Goal: Task Accomplishment & Management: Use online tool/utility

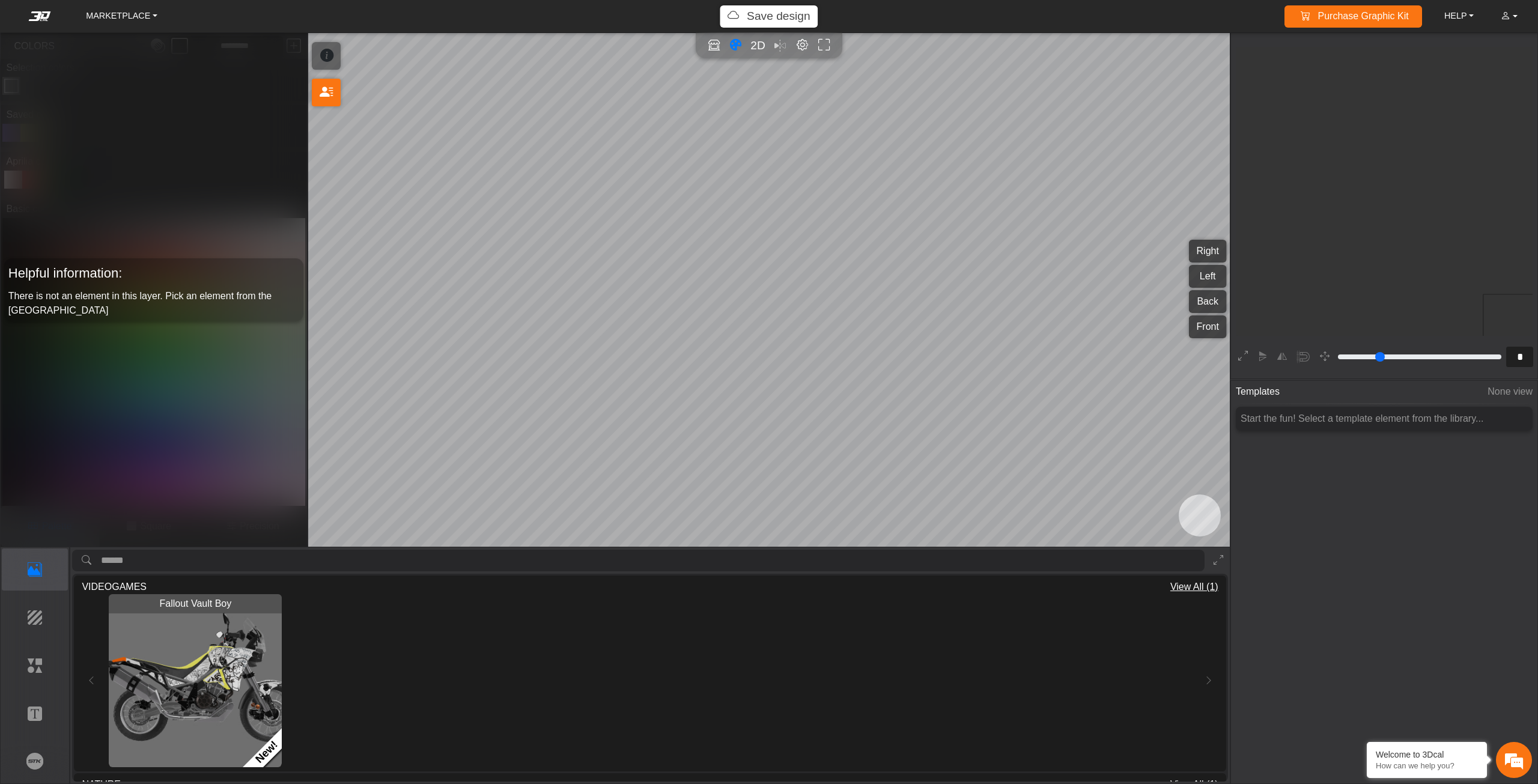
scroll to position [225, 220]
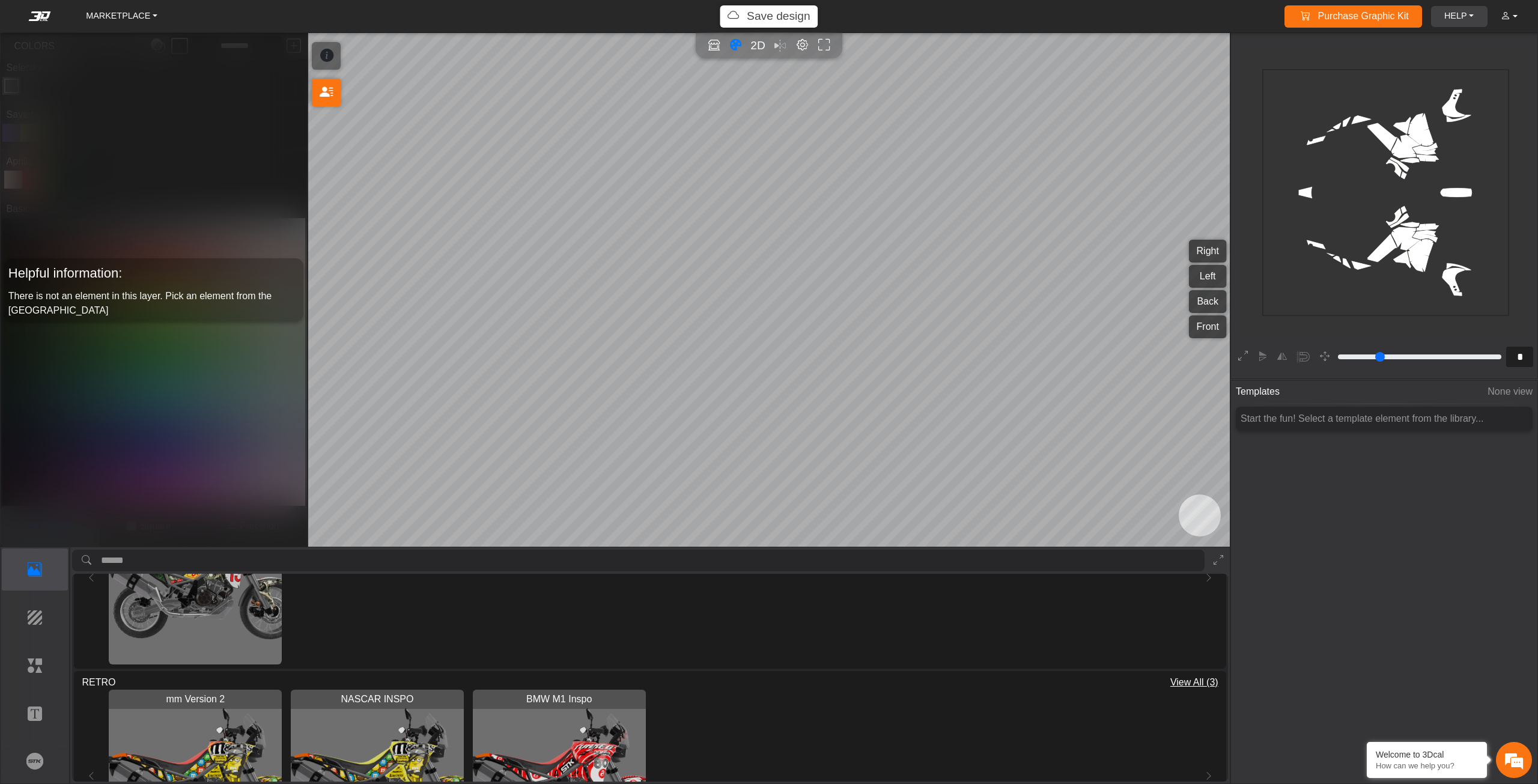
click at [1446, 18] on link "HELP" at bounding box center [1459, 17] width 39 height 21
click at [1509, 21] on link "ACCOUNT" at bounding box center [1509, 17] width 27 height 22
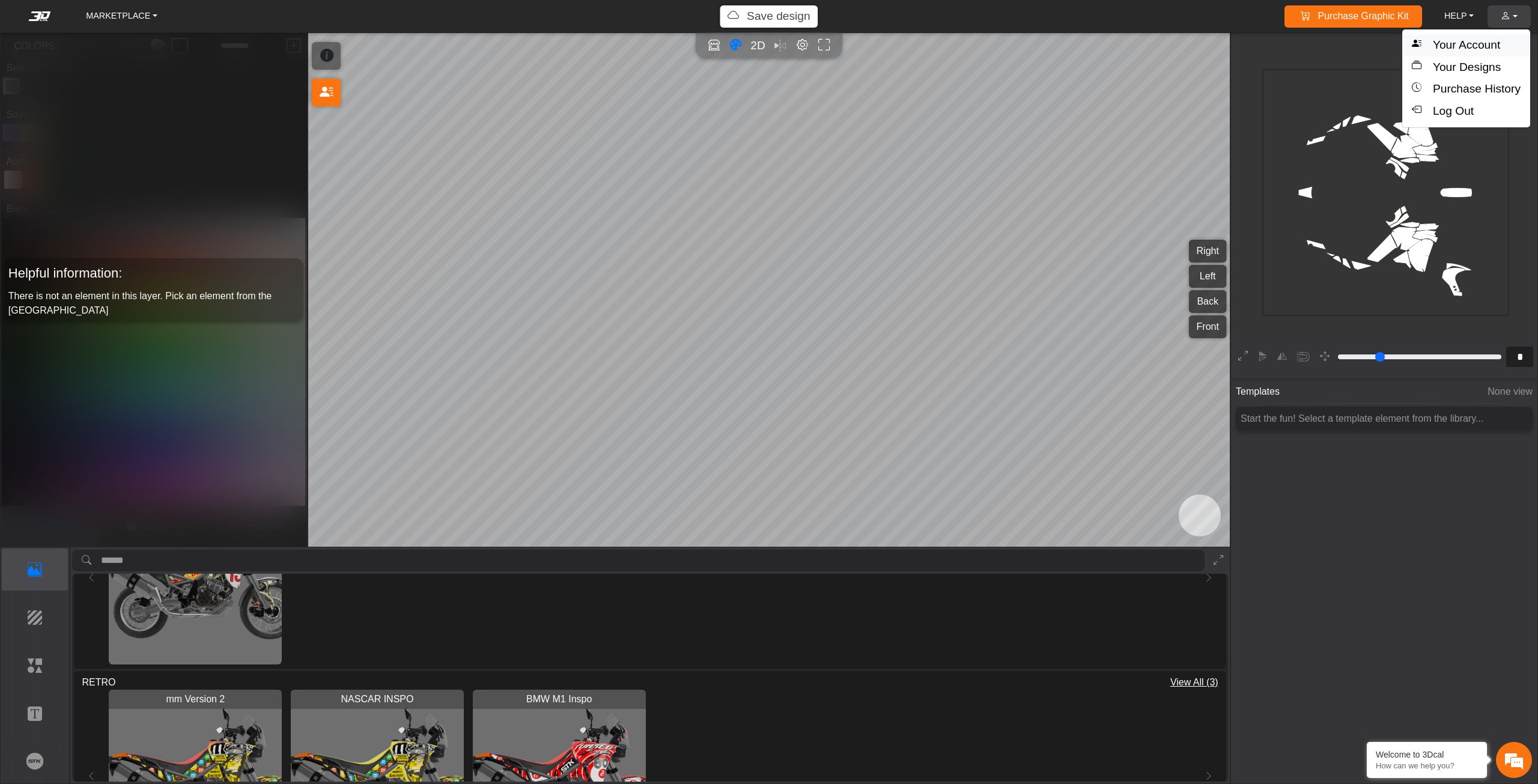
click at [1472, 48] on button "Your Account" at bounding box center [1466, 45] width 128 height 22
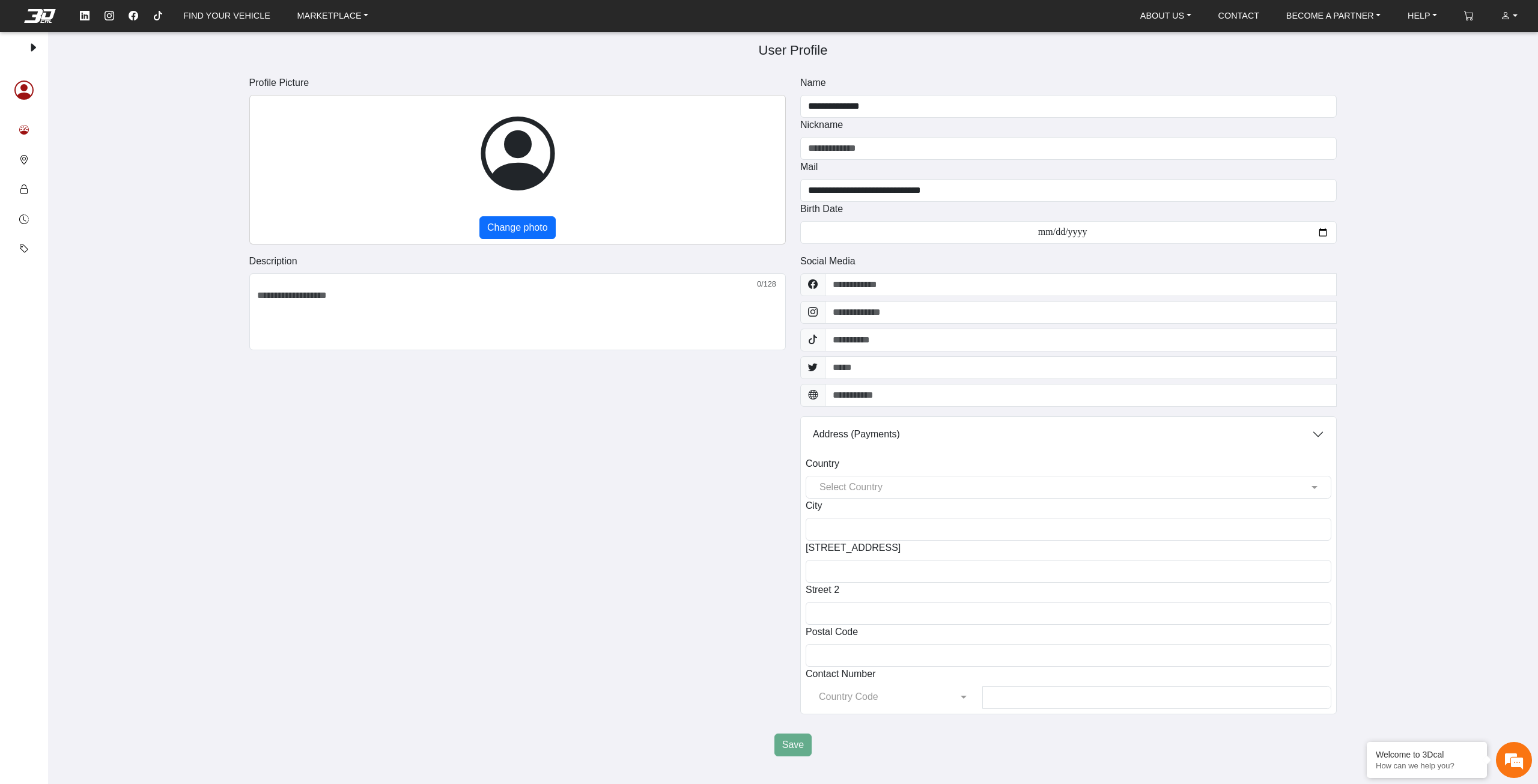
click at [24, 129] on em at bounding box center [24, 130] width 9 height 14
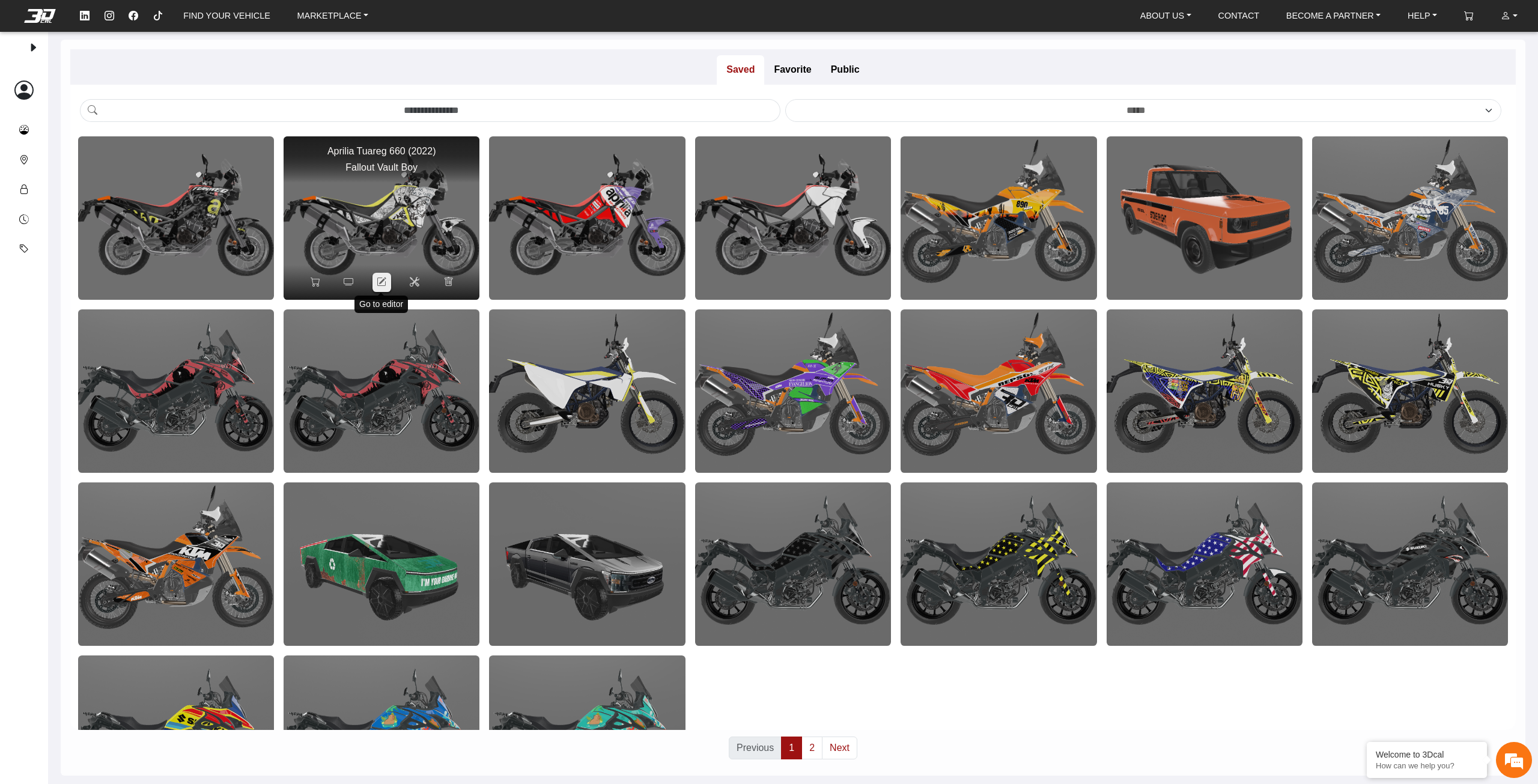
click at [385, 280] on icon at bounding box center [381, 282] width 9 height 10
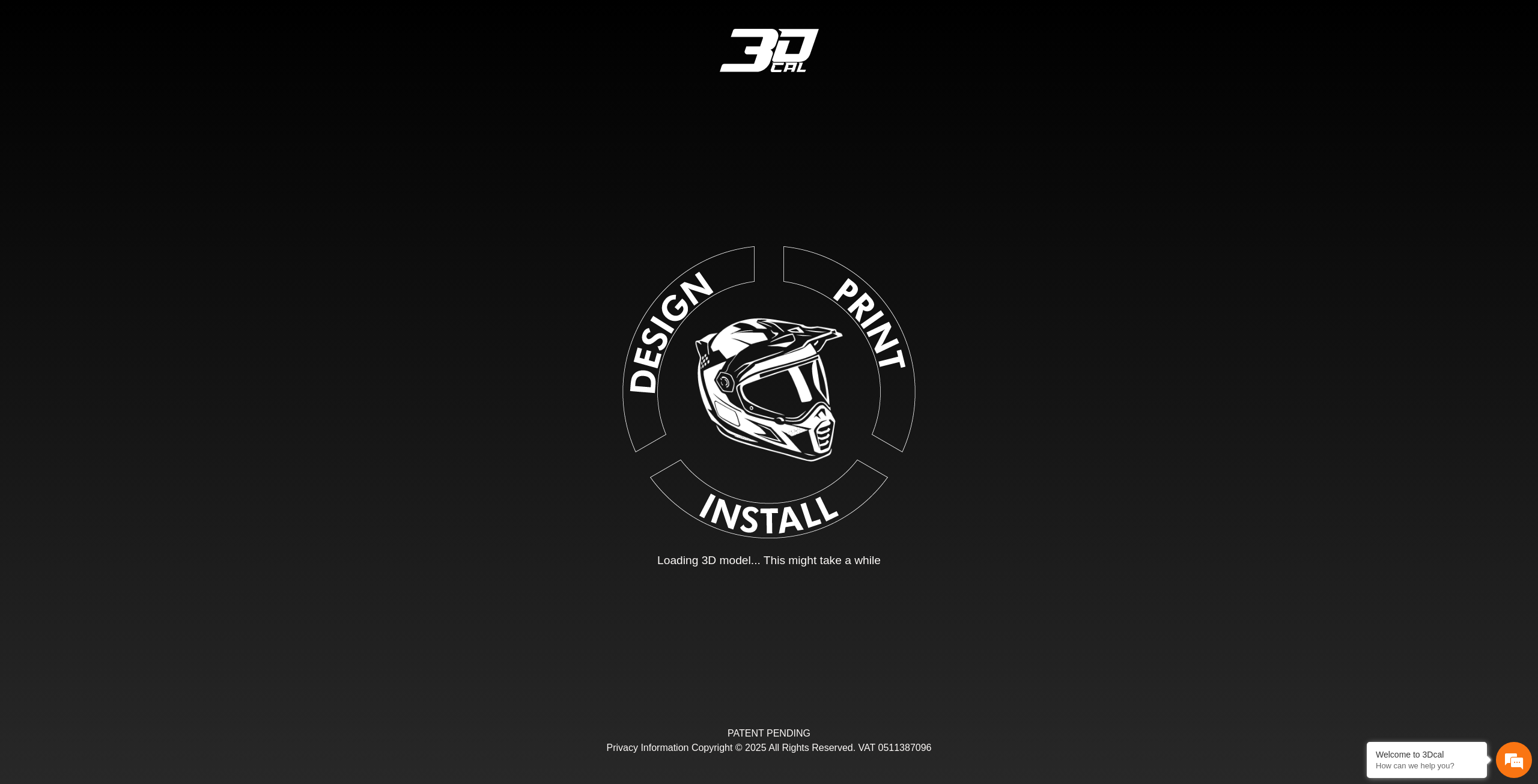
type input "*"
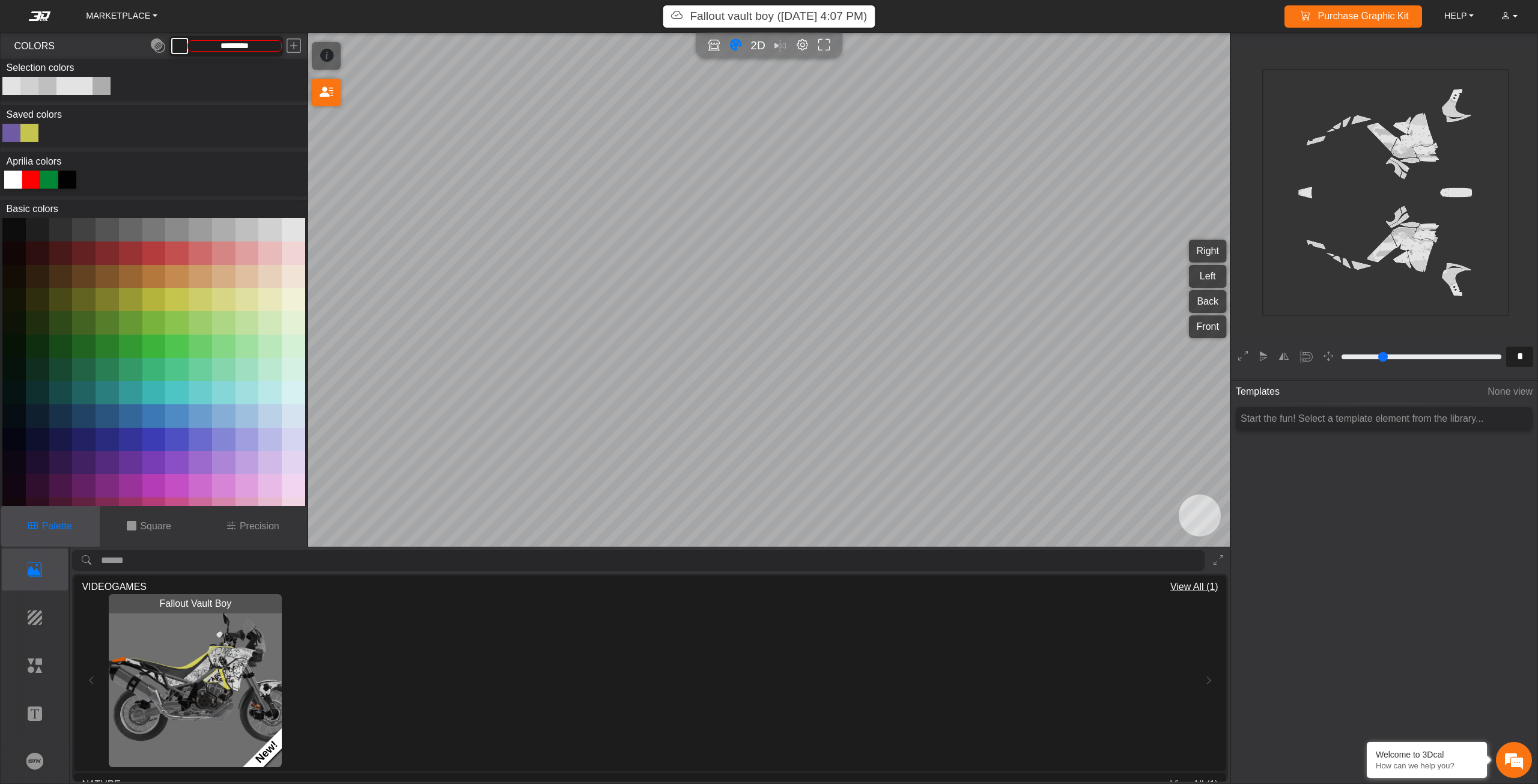
type input "*********"
click at [37, 17] on em at bounding box center [39, 16] width 48 height 9
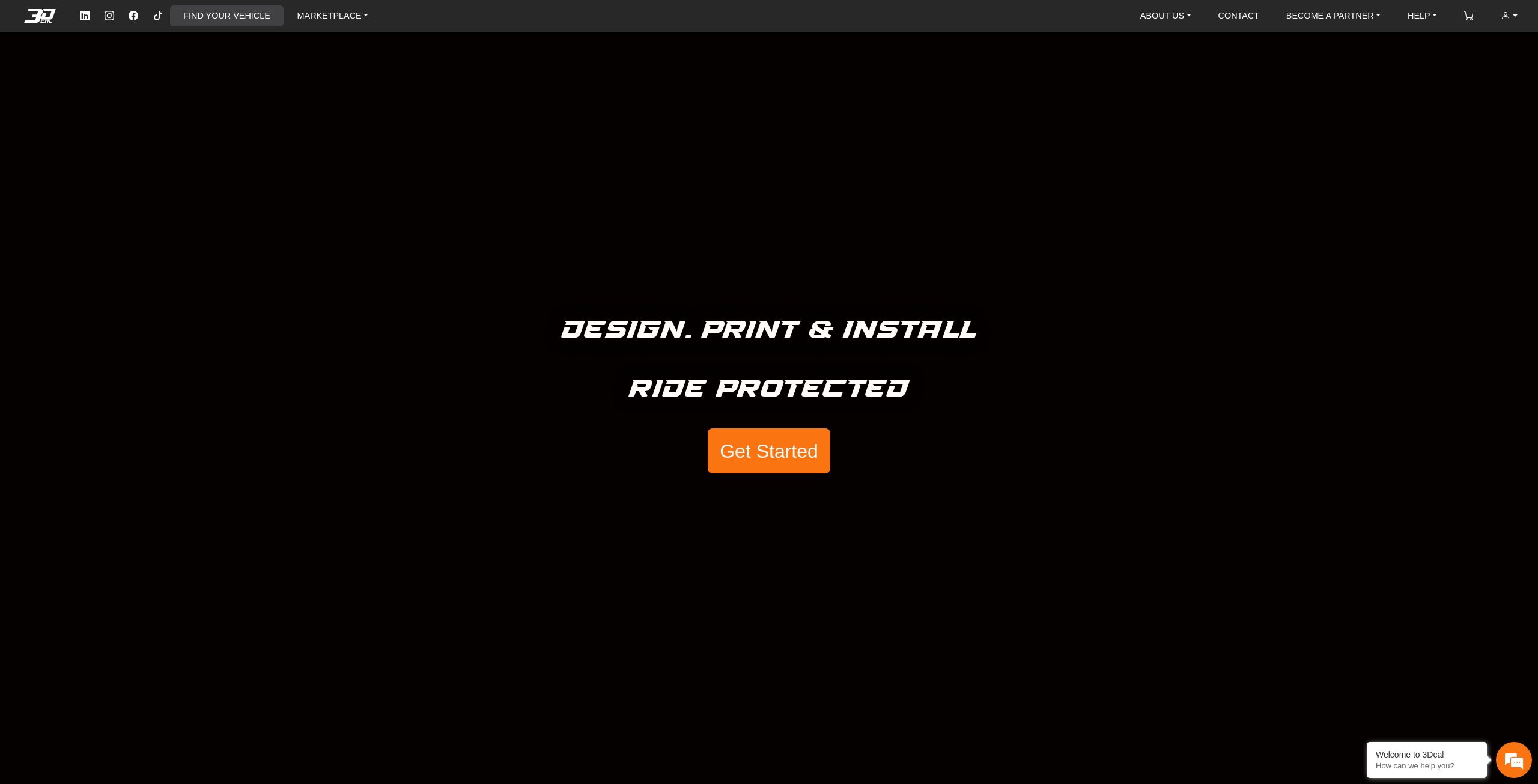
click at [216, 22] on link "FIND YOUR VEHICLE" at bounding box center [226, 16] width 96 height 21
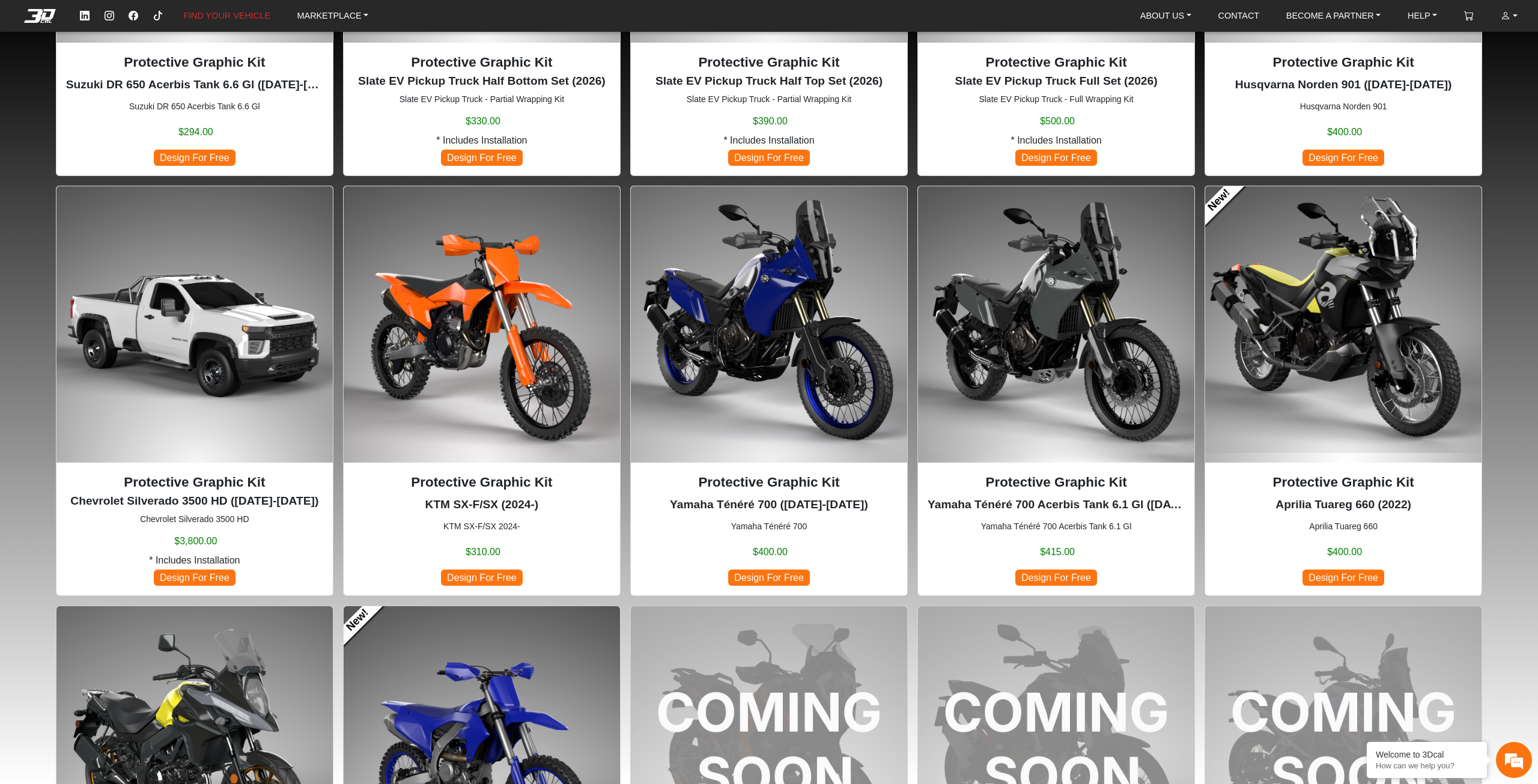
scroll to position [901, 0]
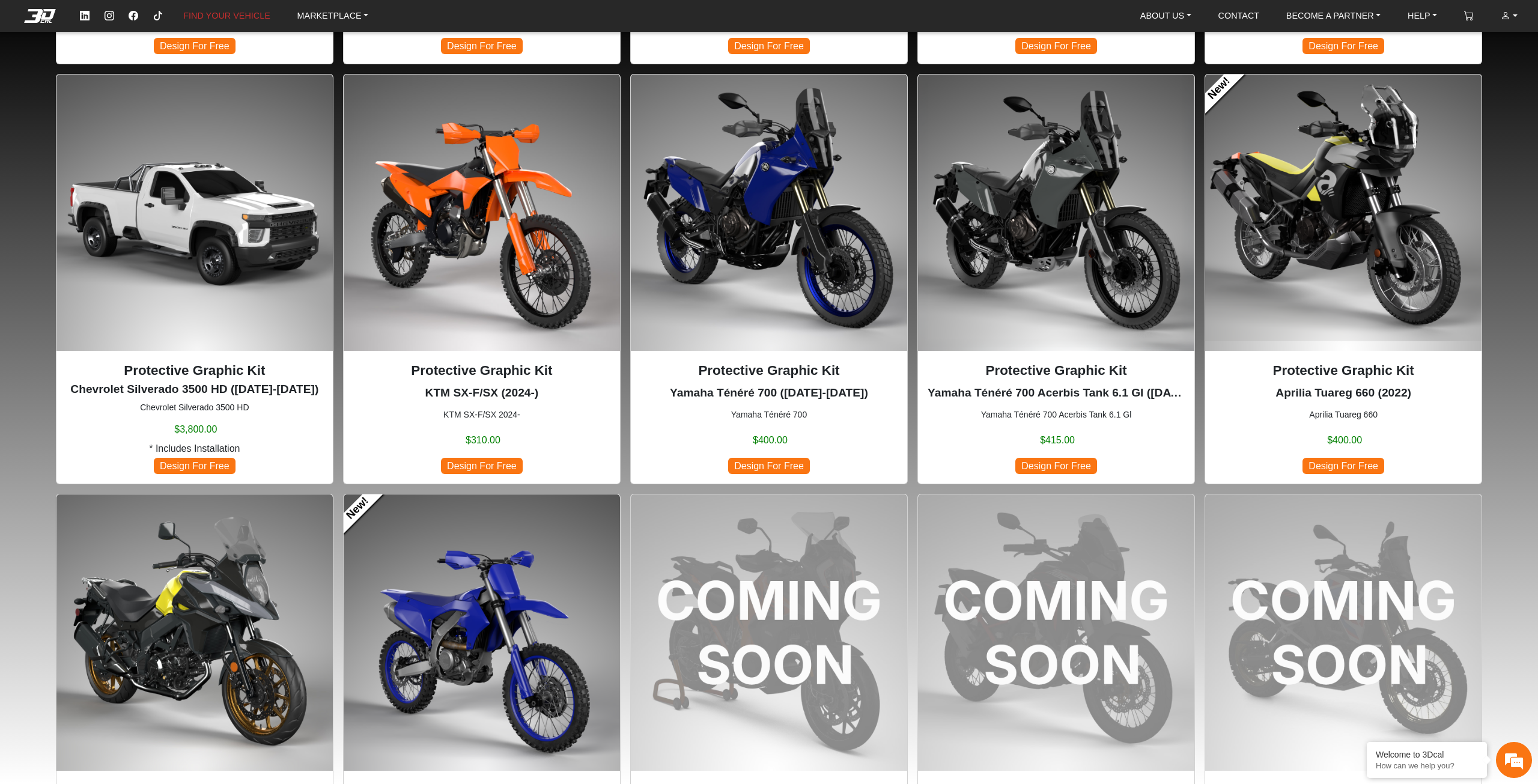
click at [1339, 268] on img at bounding box center [1343, 212] width 276 height 276
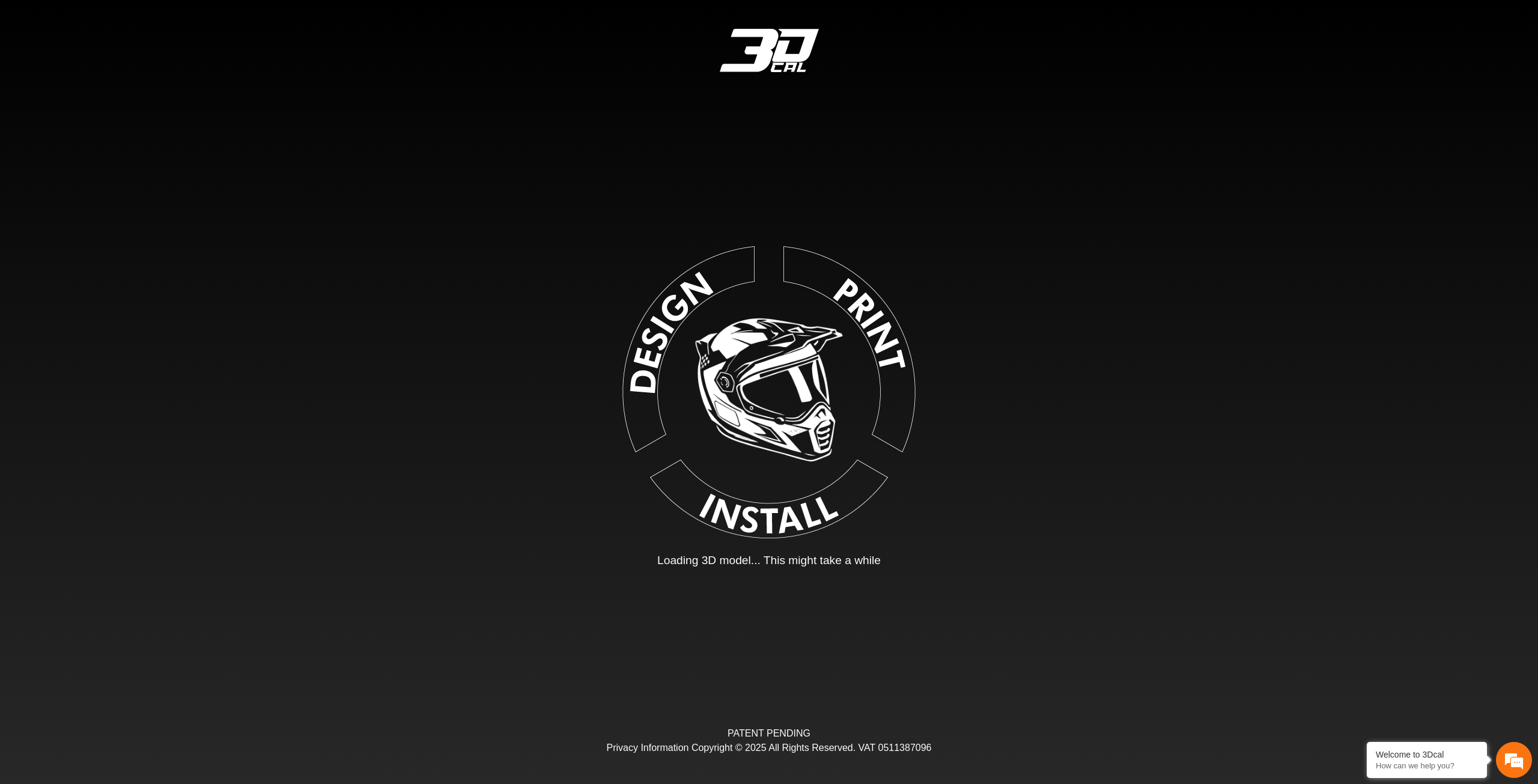
type input "*"
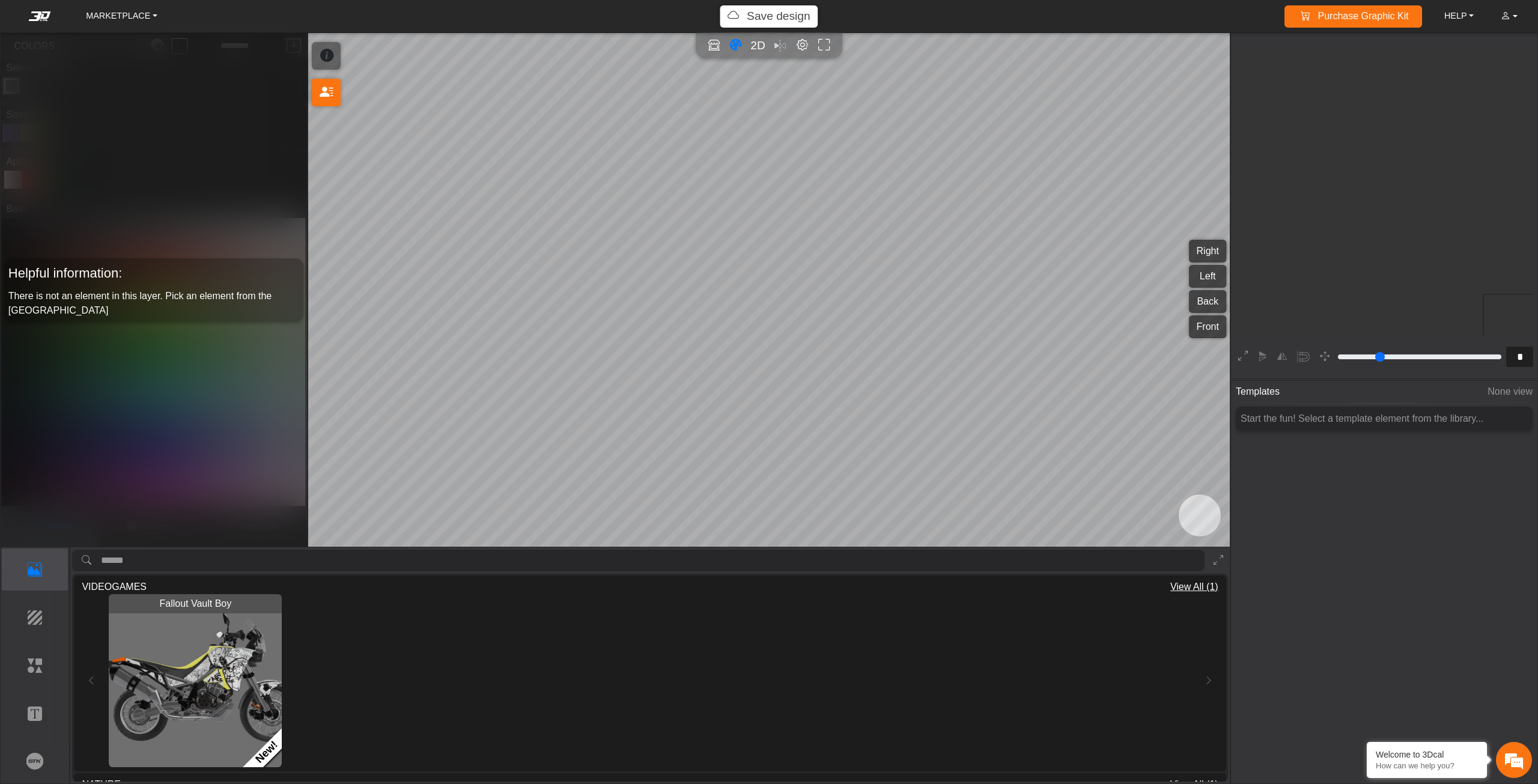
scroll to position [225, 220]
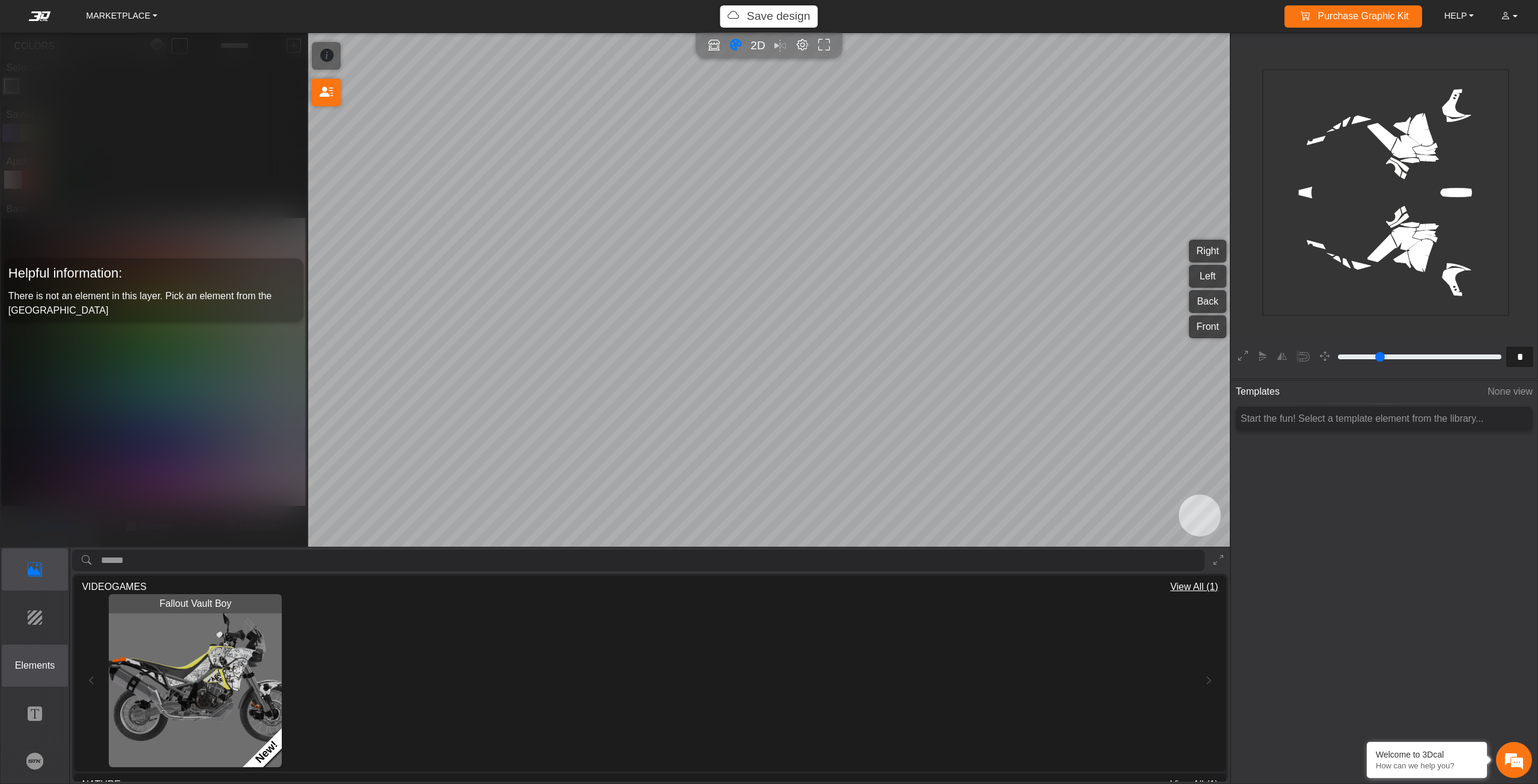
click at [44, 648] on button "Elements" at bounding box center [35, 666] width 66 height 42
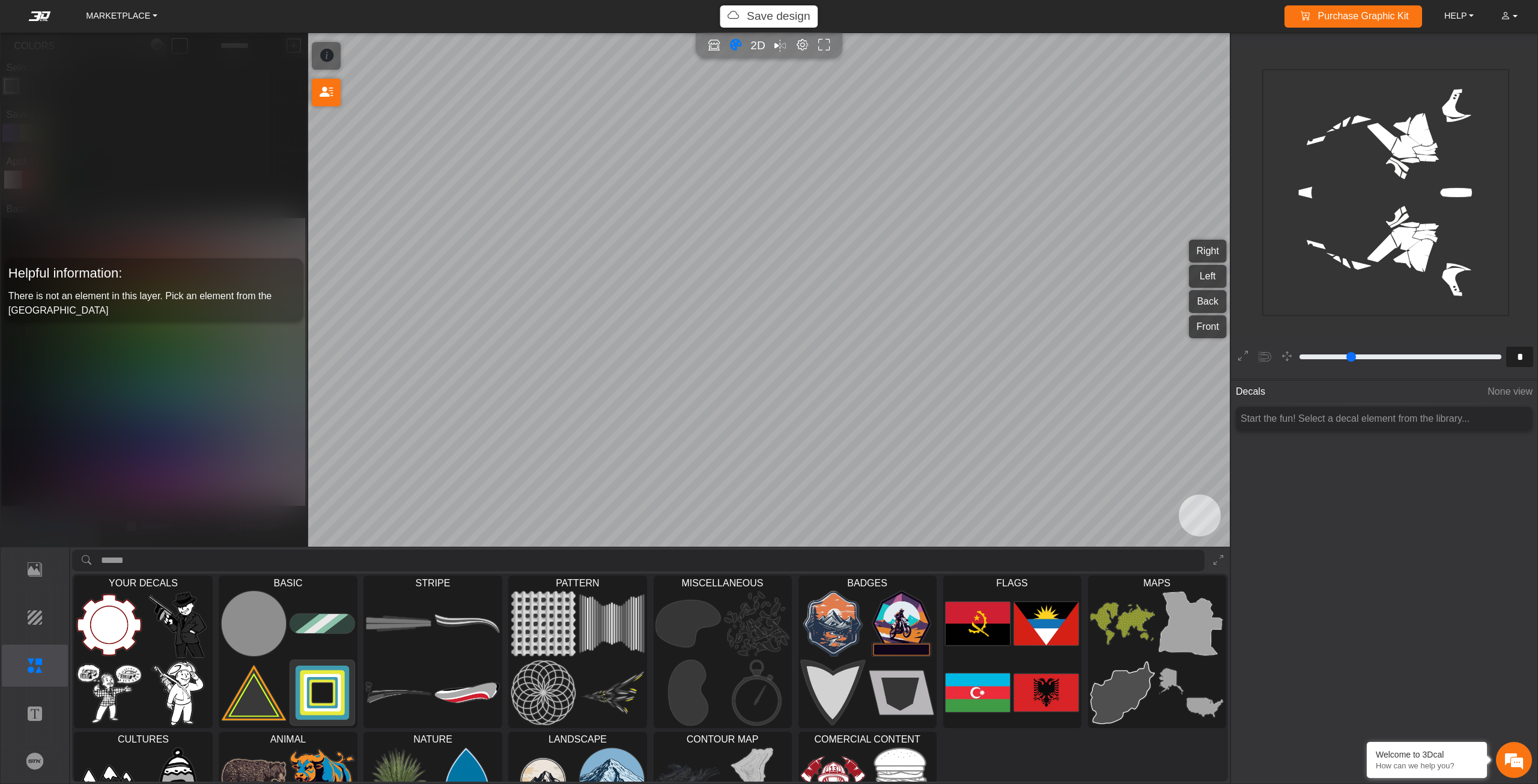
click at [158, 640] on img at bounding box center [177, 625] width 65 height 65
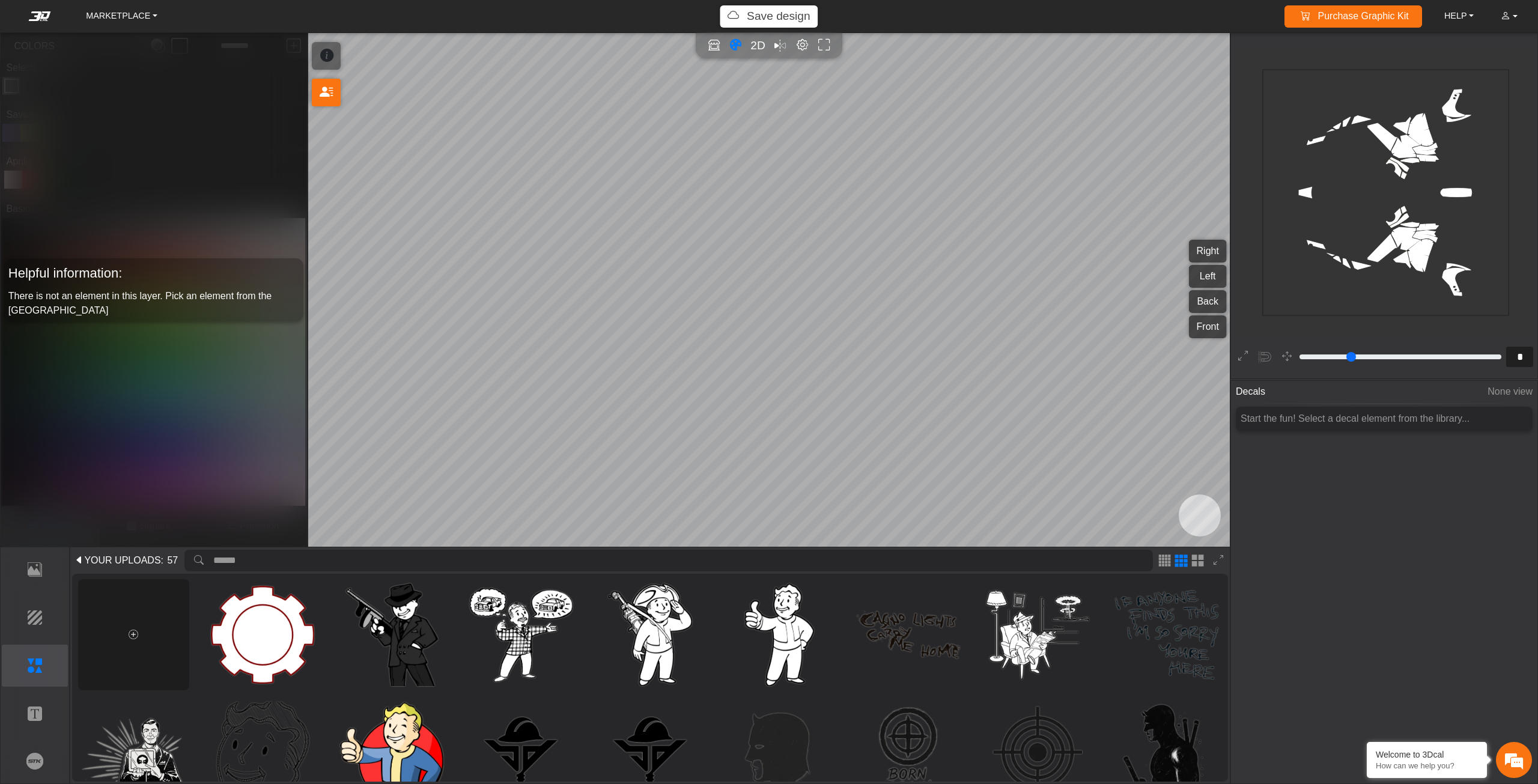
click at [123, 627] on div at bounding box center [133, 634] width 111 height 111
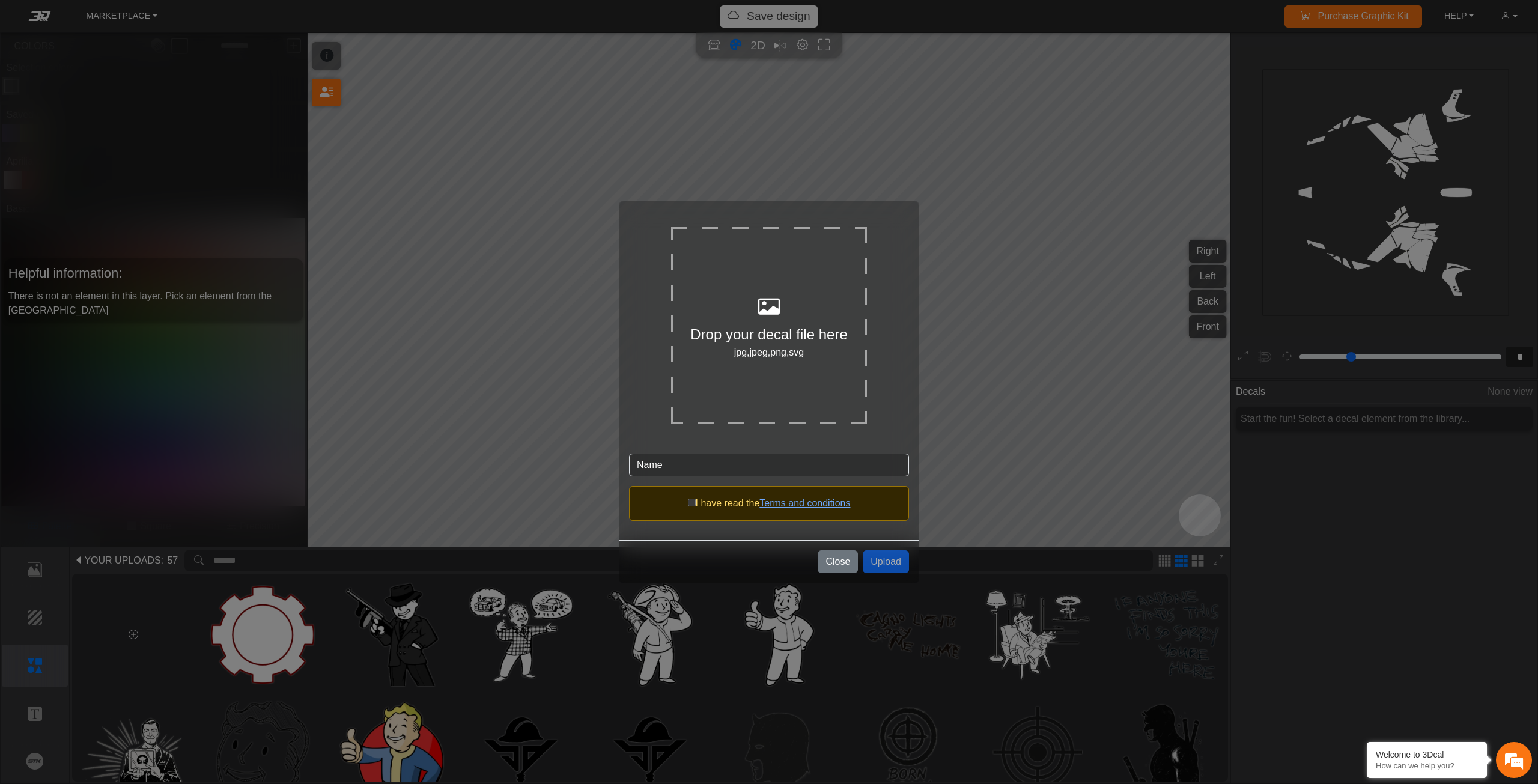
click at [887, 241] on form "Drop your decal file here jpg,jpeg,png,svg Name Asset name is required I have r…" at bounding box center [769, 365] width 280 height 310
click at [838, 268] on div "Drop your decal file here jpg,jpeg,png,svg" at bounding box center [769, 325] width 196 height 196
type input "***"
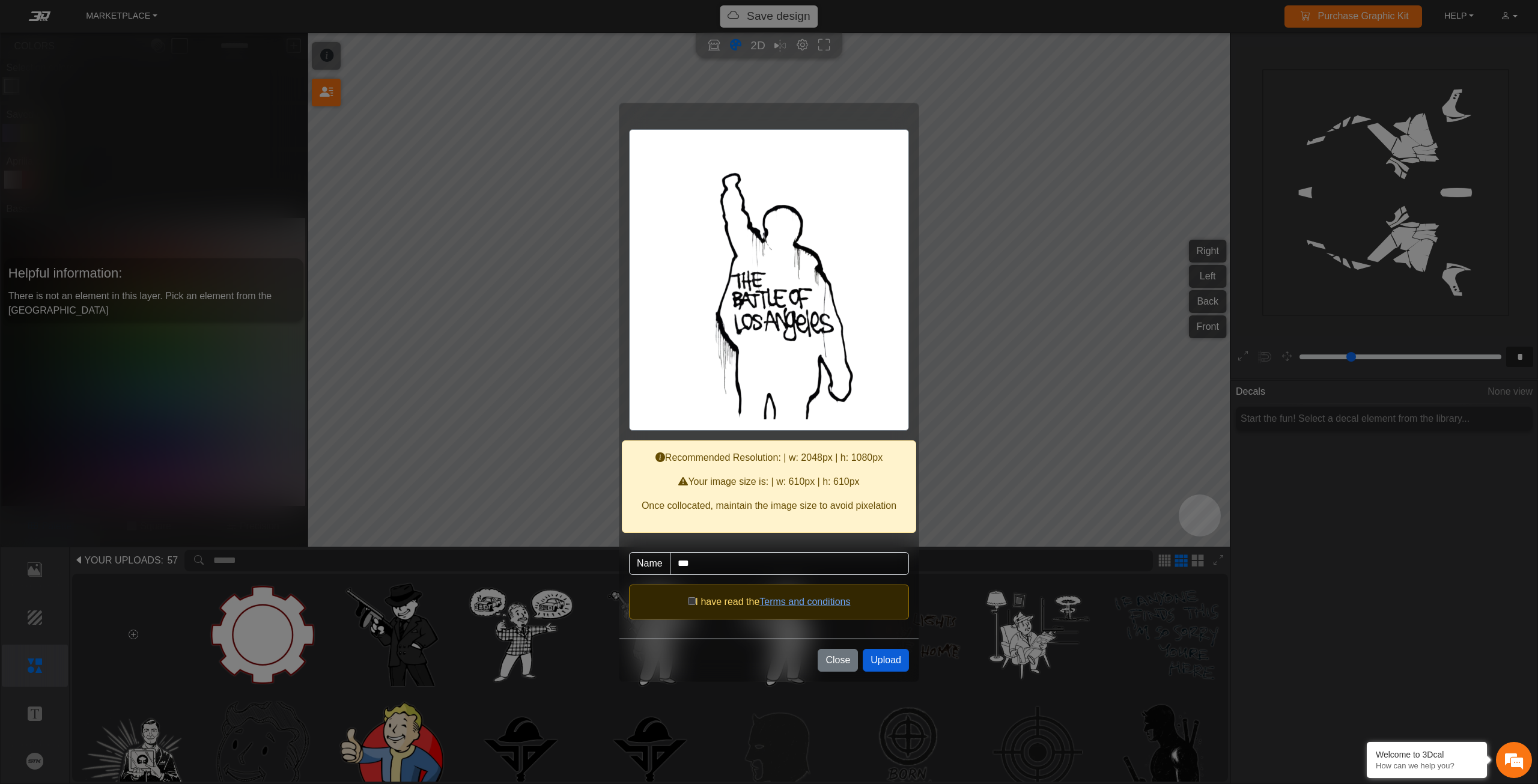
click at [874, 659] on button "Upload" at bounding box center [885, 660] width 47 height 23
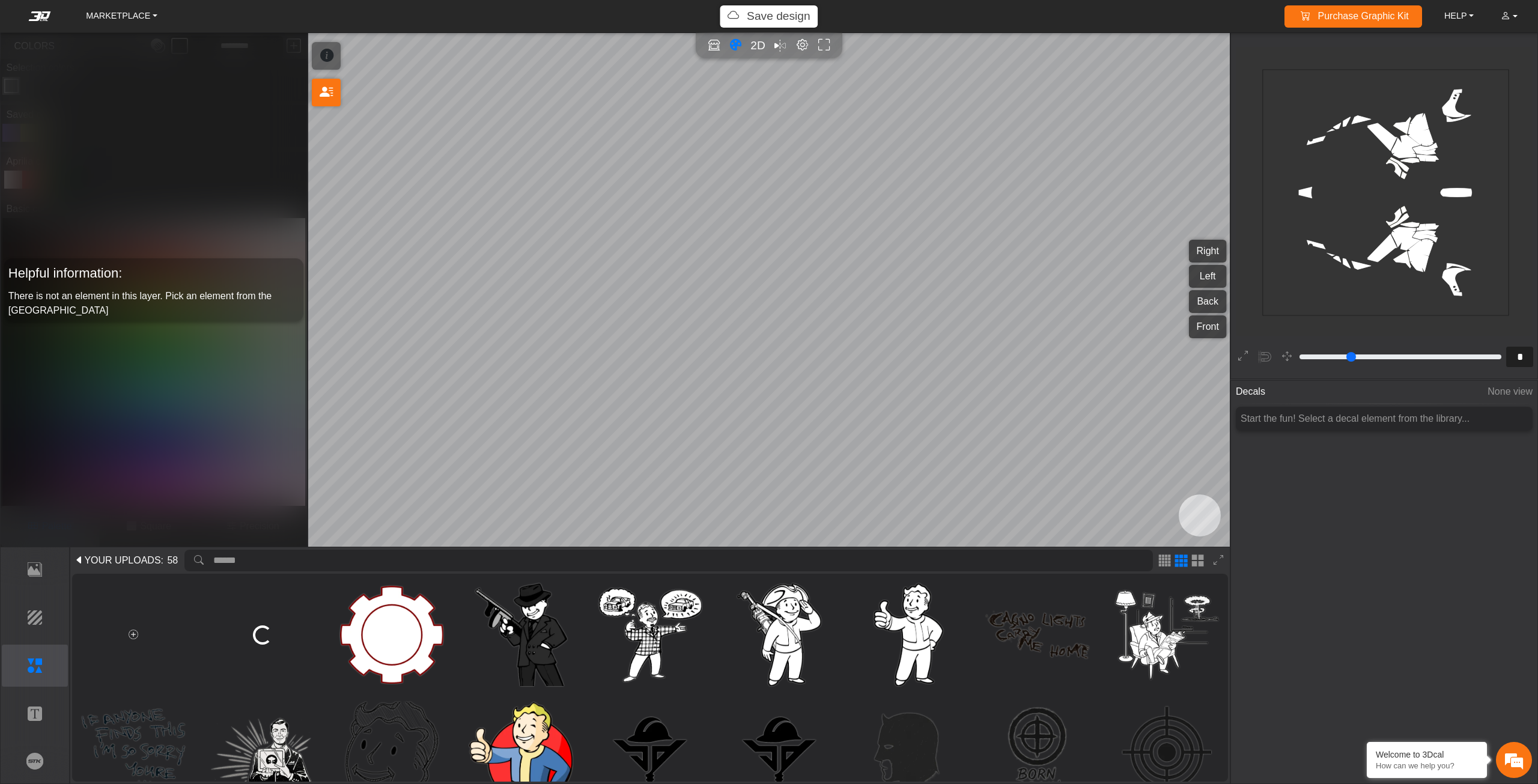
scroll to position [0, 0]
click at [276, 639] on img at bounding box center [262, 635] width 104 height 104
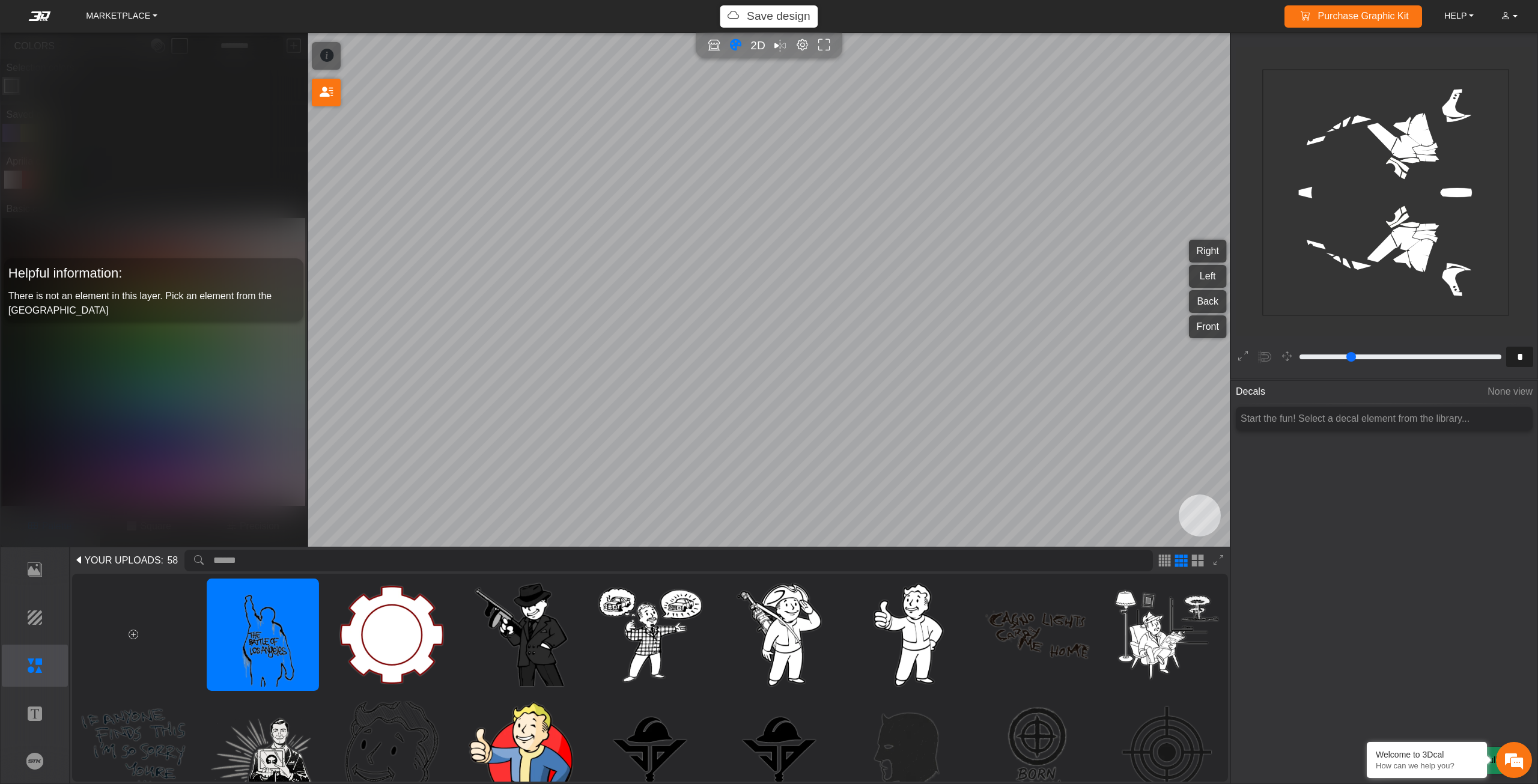
type input "**"
type input "****"
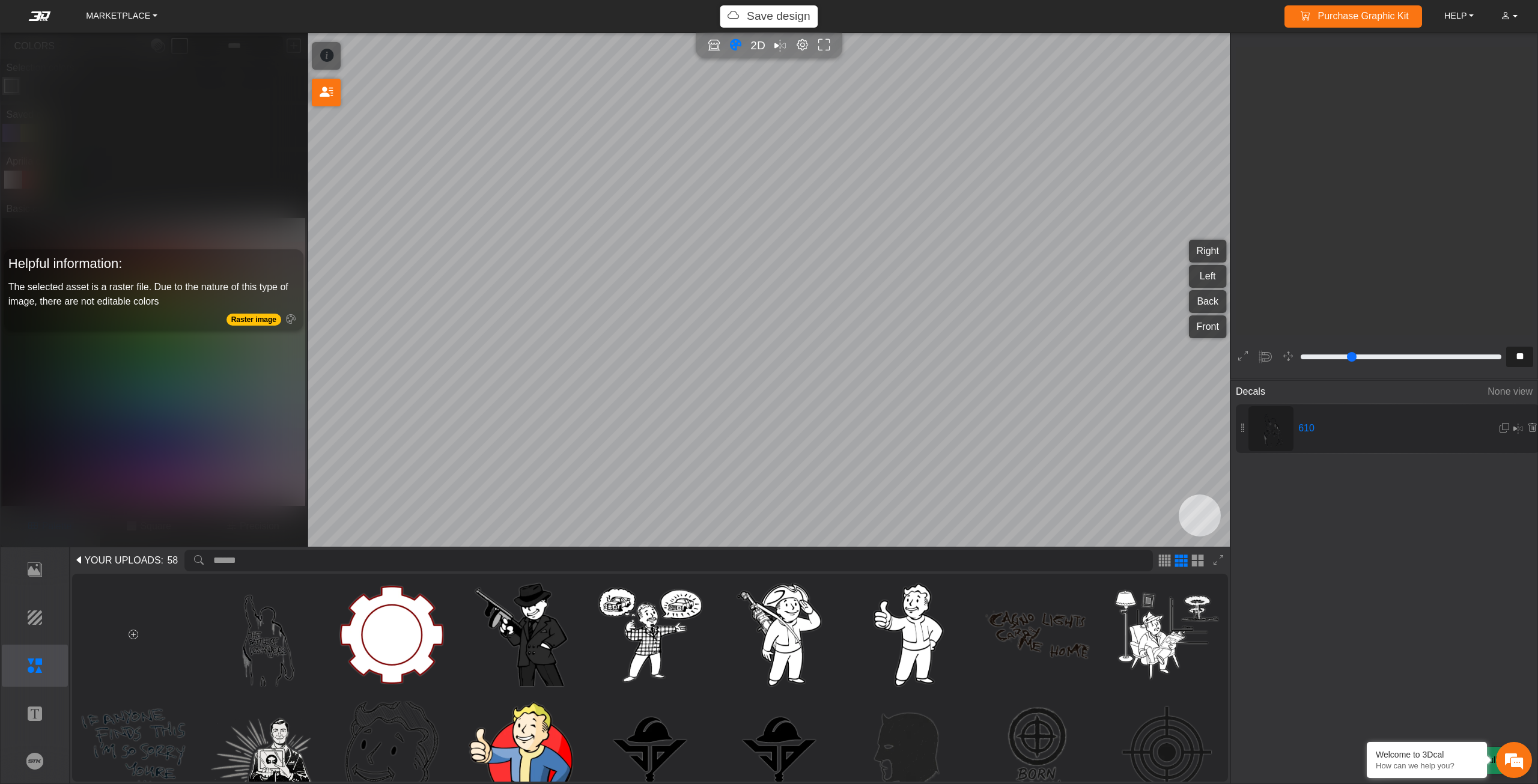
scroll to position [1526, 1409]
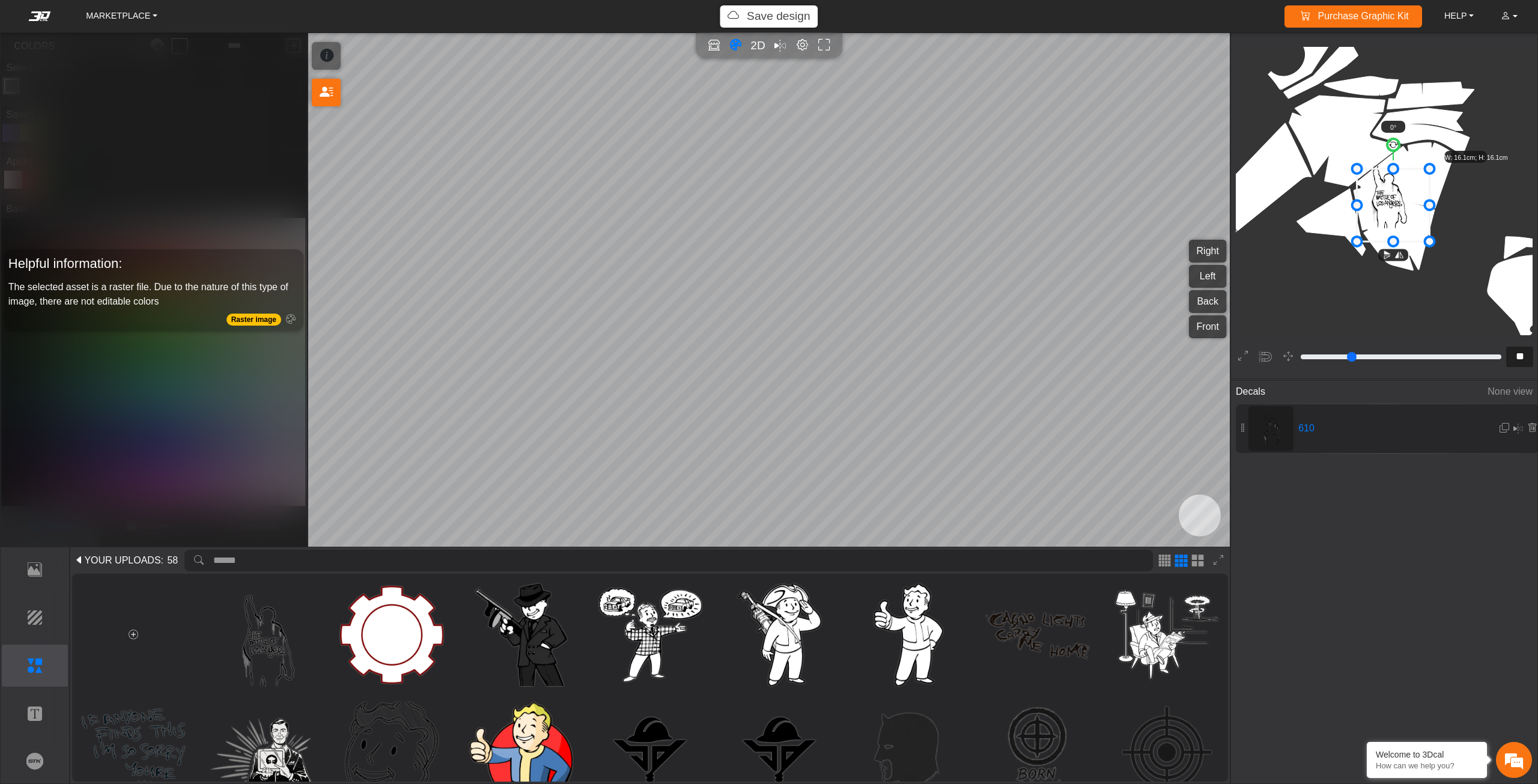
drag, startPoint x: 1391, startPoint y: 209, endPoint x: 1393, endPoint y: 218, distance: 9.2
click at [1393, 218] on icon at bounding box center [1393, 205] width 73 height 73
drag, startPoint x: 1353, startPoint y: 159, endPoint x: 1325, endPoint y: 125, distance: 44.0
drag, startPoint x: 1406, startPoint y: 194, endPoint x: 1425, endPoint y: 225, distance: 36.4
click at [1425, 225] on icon at bounding box center [1398, 221] width 102 height 102
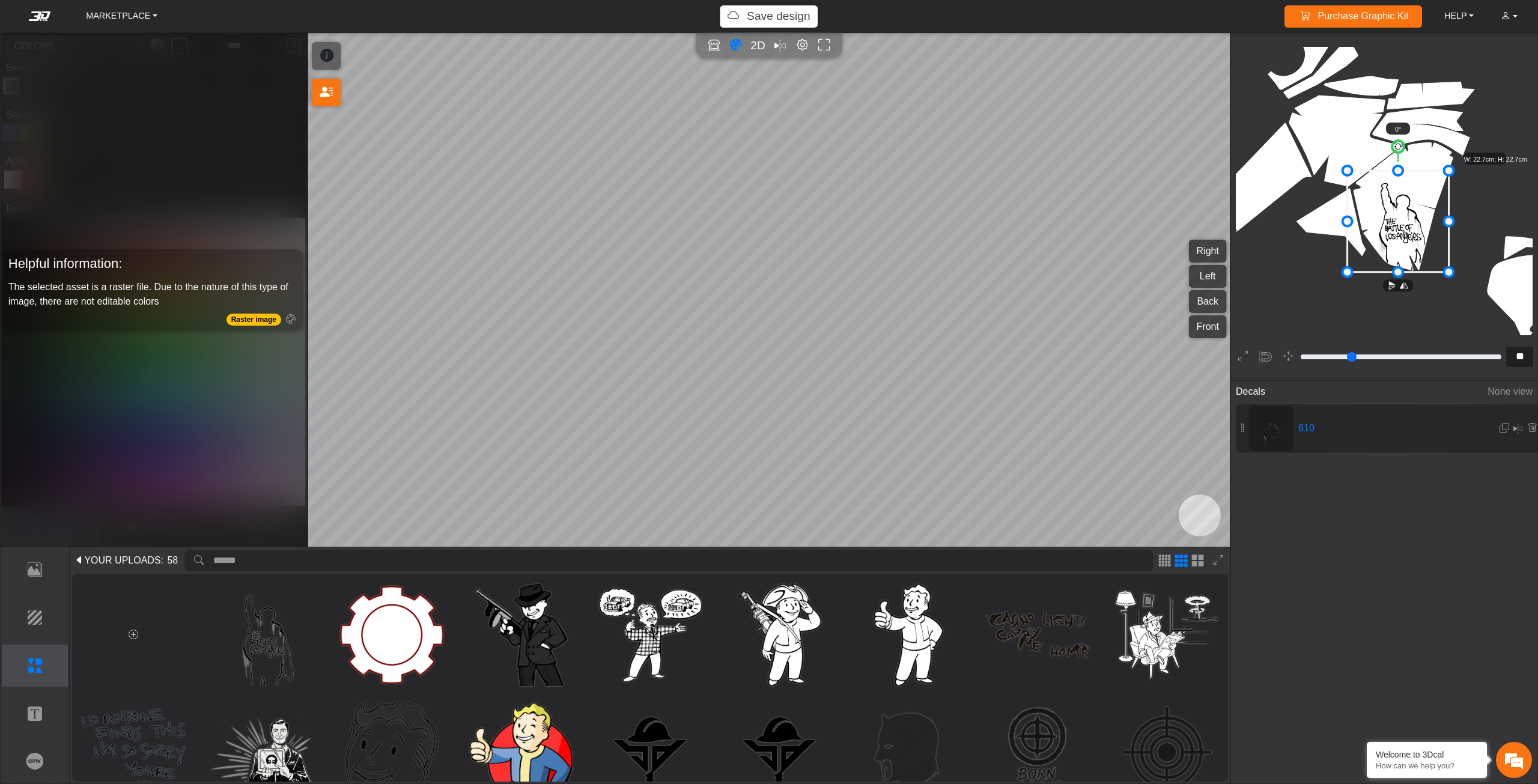
click at [1424, 223] on icon at bounding box center [1398, 221] width 102 height 102
click at [29, 631] on button "Background" at bounding box center [35, 617] width 66 height 42
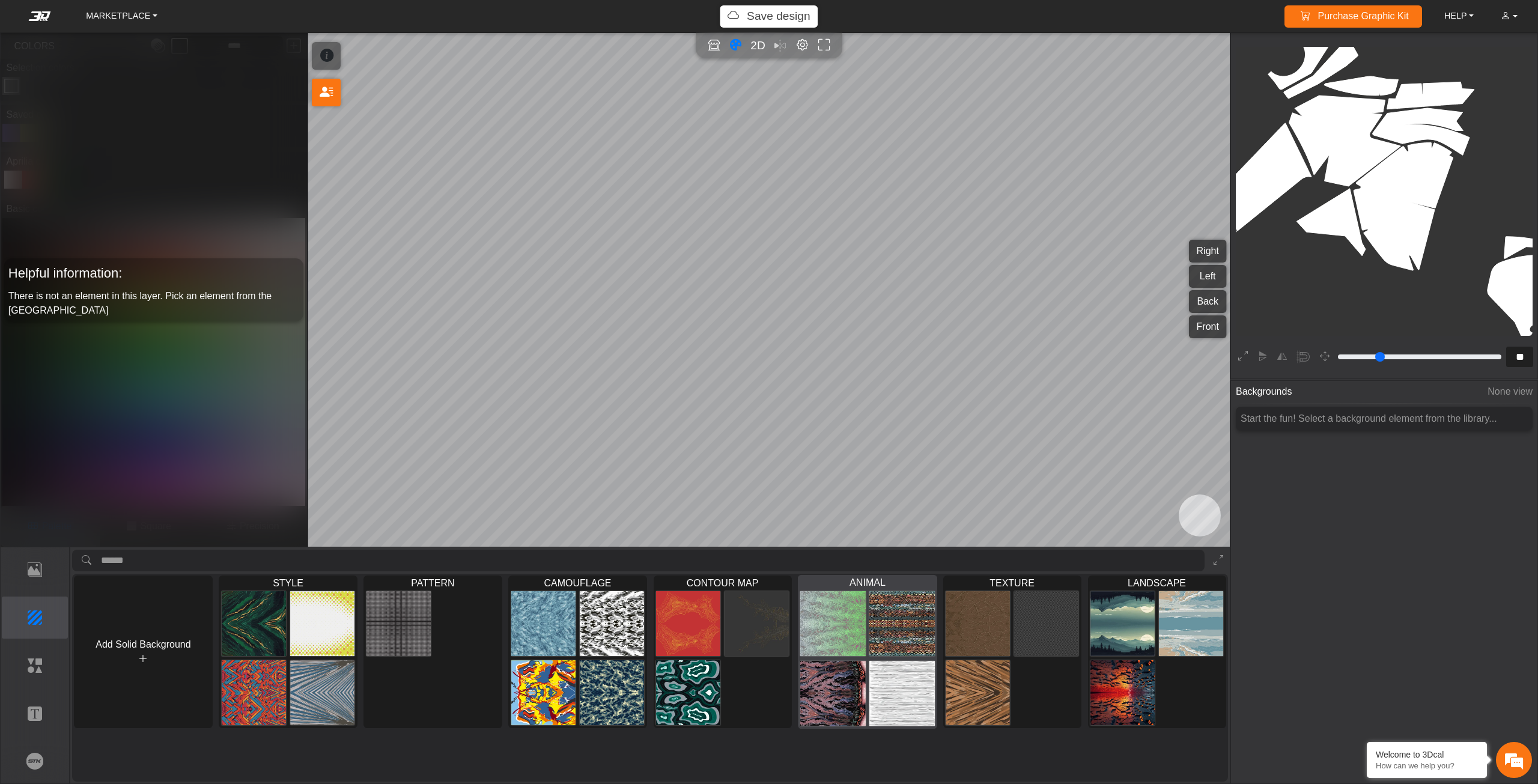
click at [861, 657] on div at bounding box center [867, 658] width 138 height 140
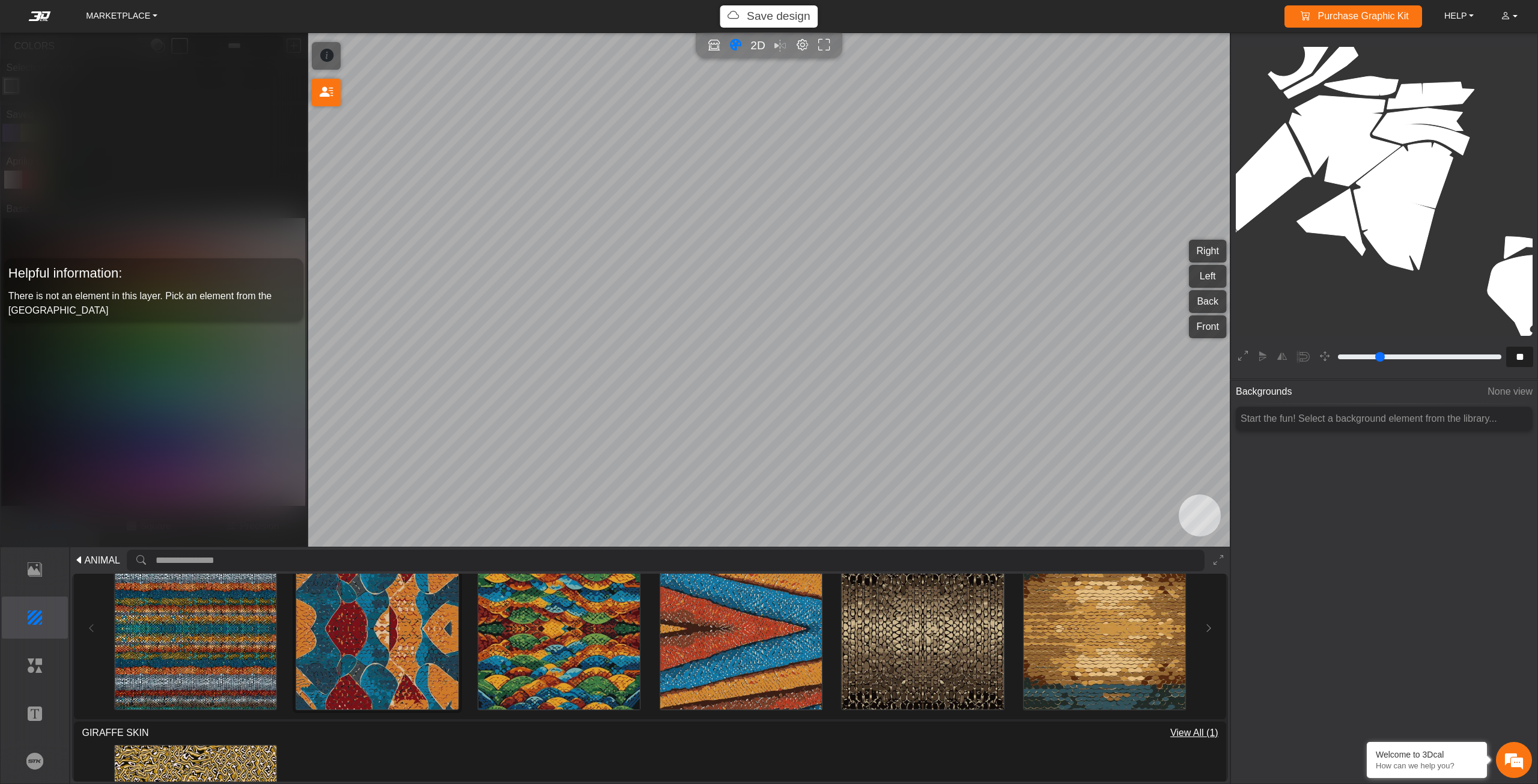
scroll to position [240, 0]
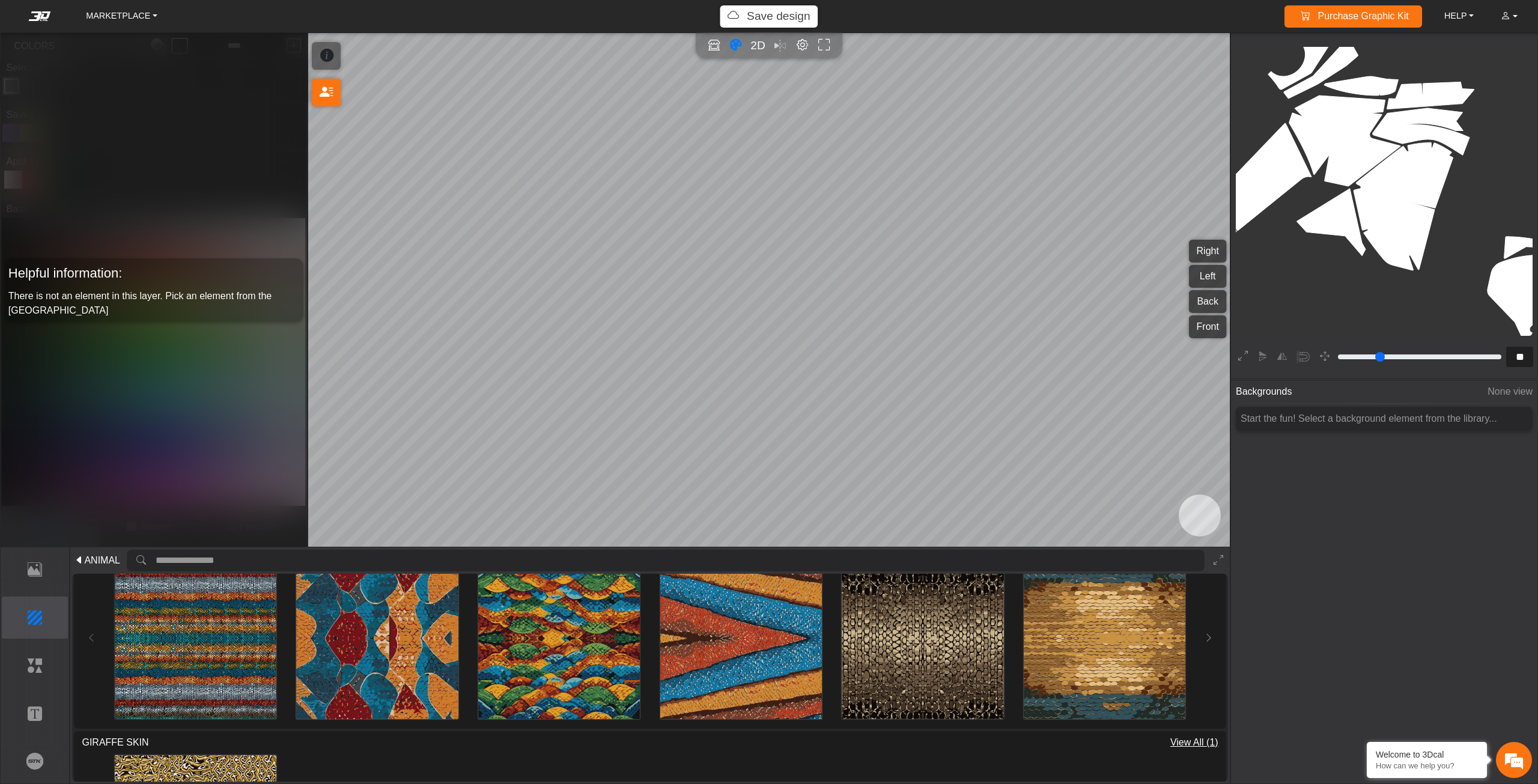
click at [79, 554] on icon at bounding box center [79, 560] width 9 height 14
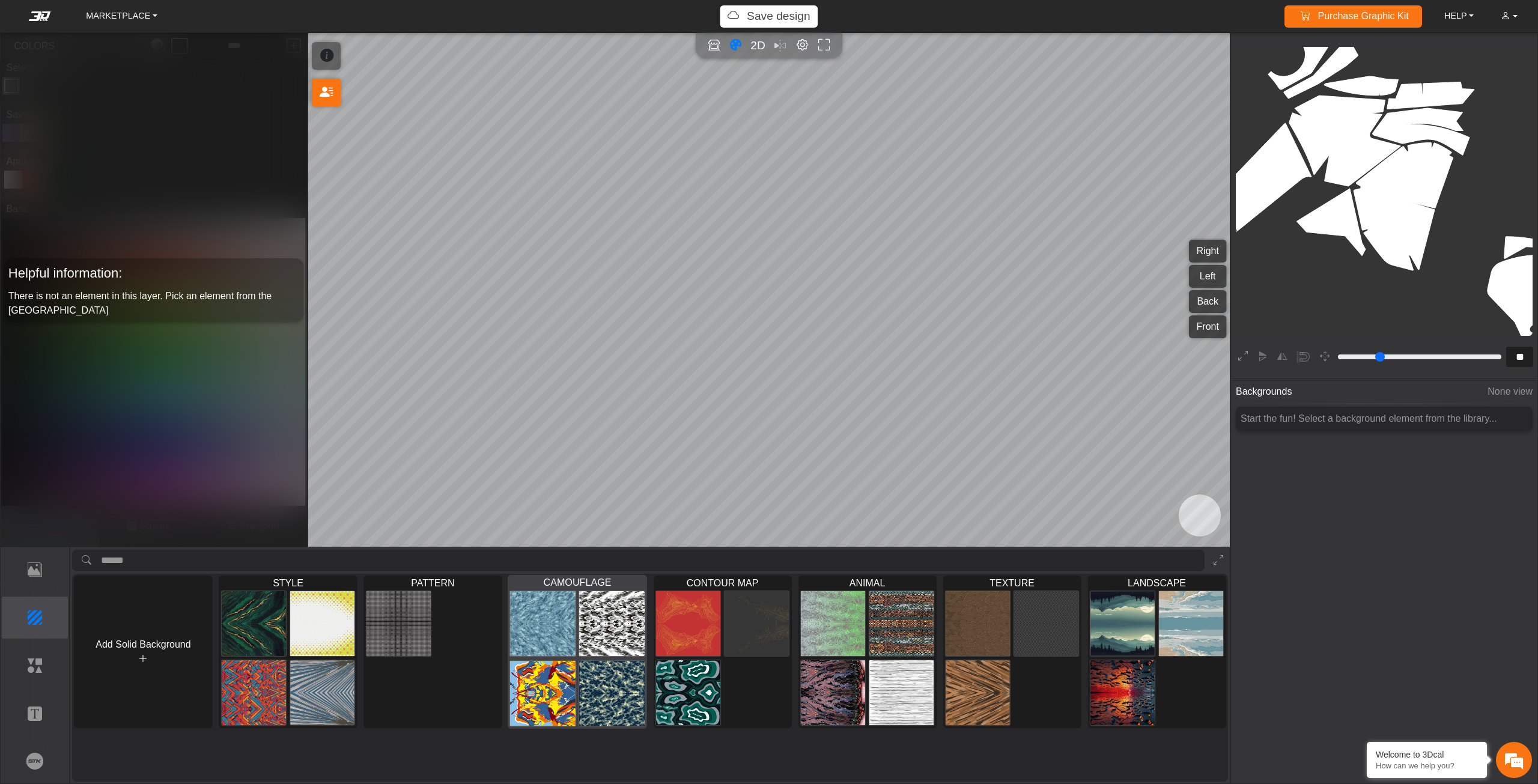
click at [547, 664] on img at bounding box center [543, 693] width 66 height 66
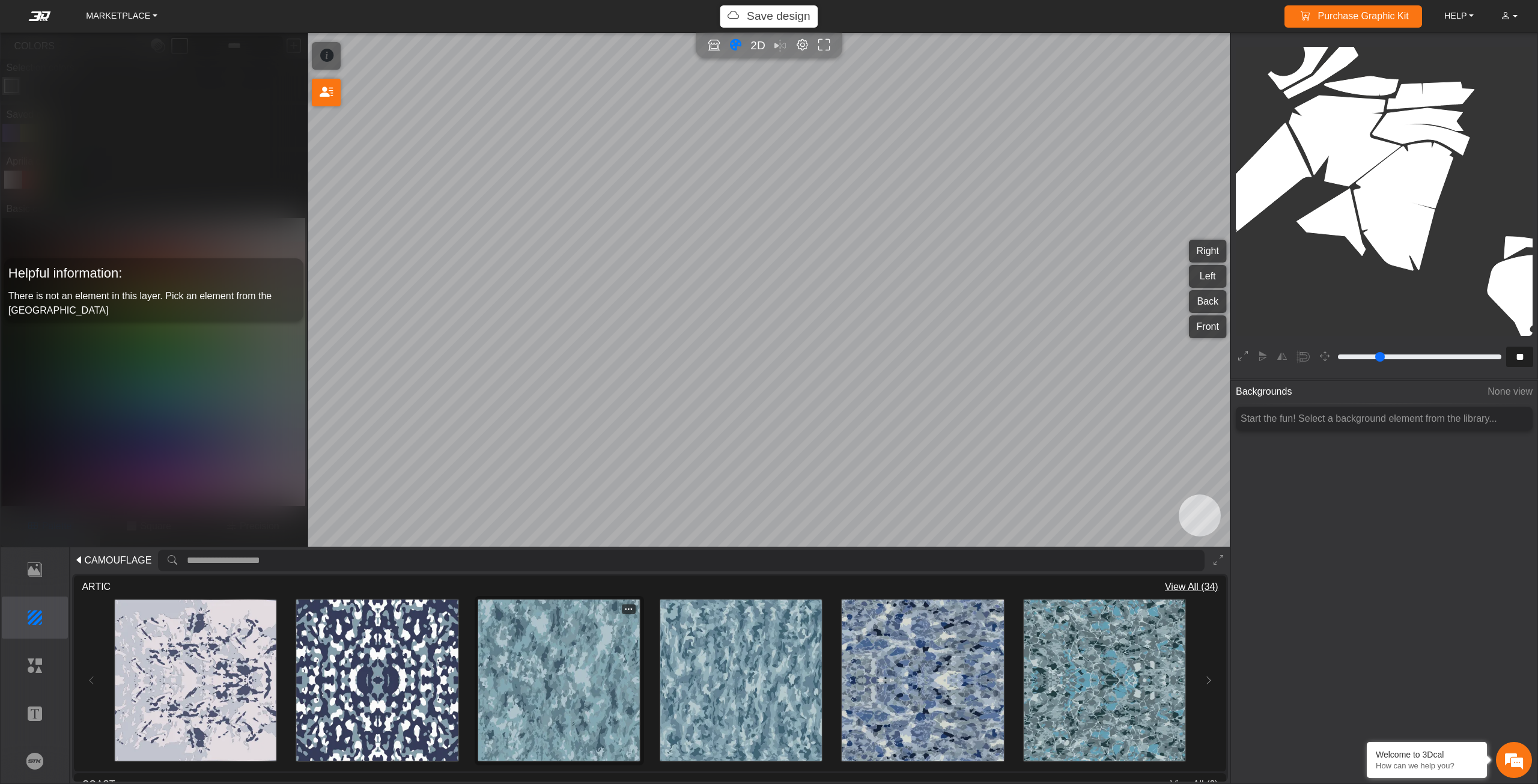
click at [547, 664] on img at bounding box center [559, 680] width 161 height 161
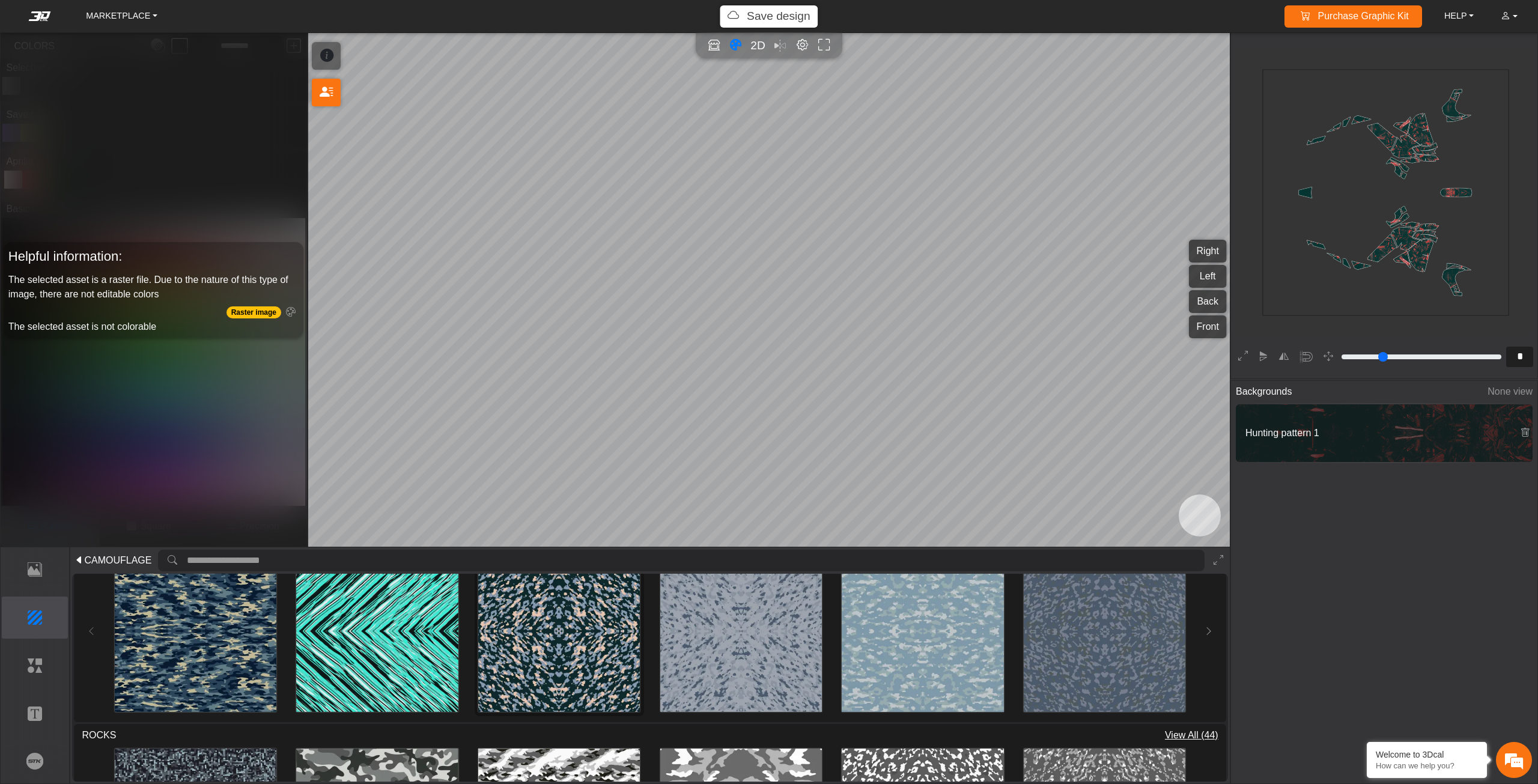
scroll to position [1021, 0]
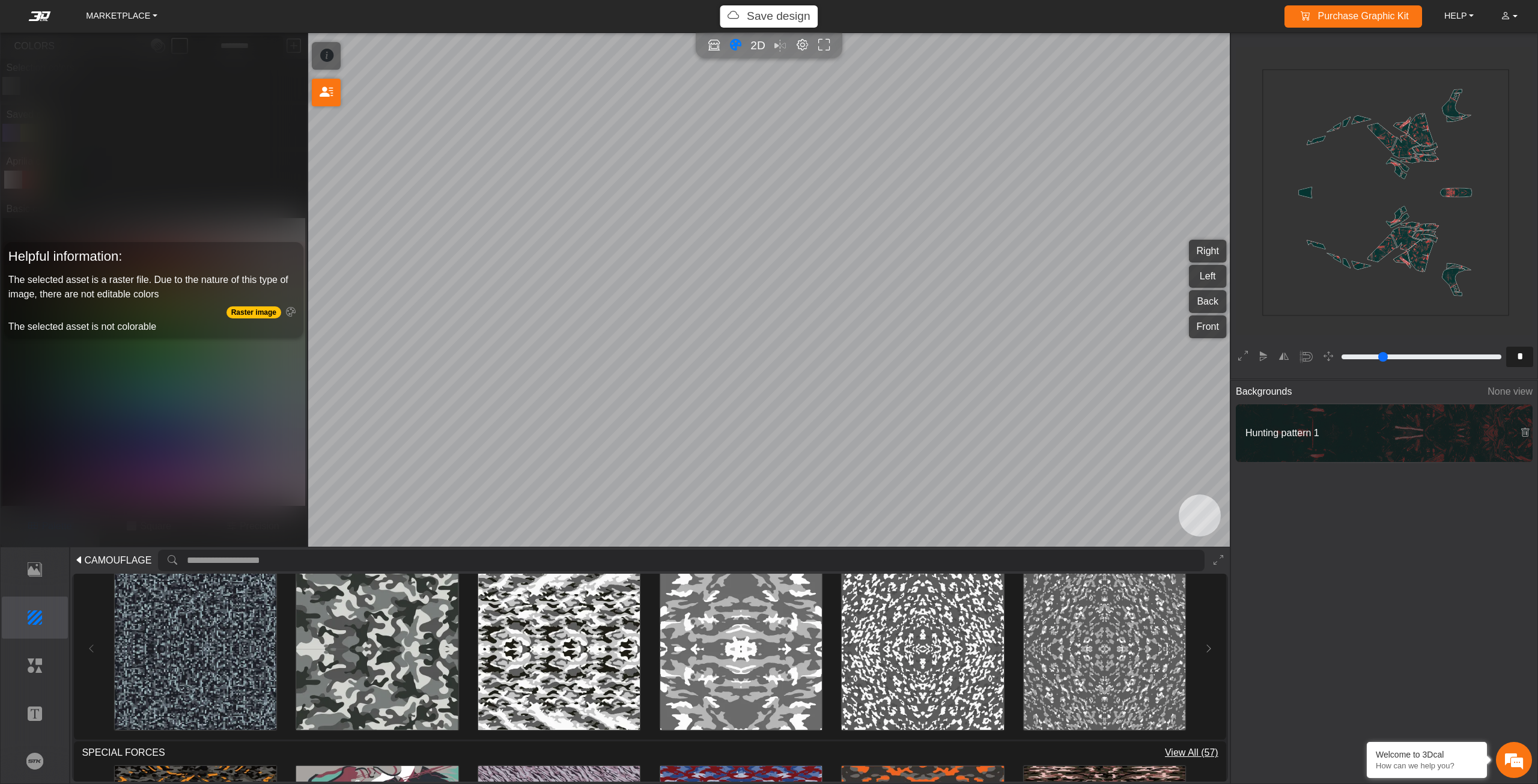
click at [540, 623] on img at bounding box center [559, 649] width 161 height 161
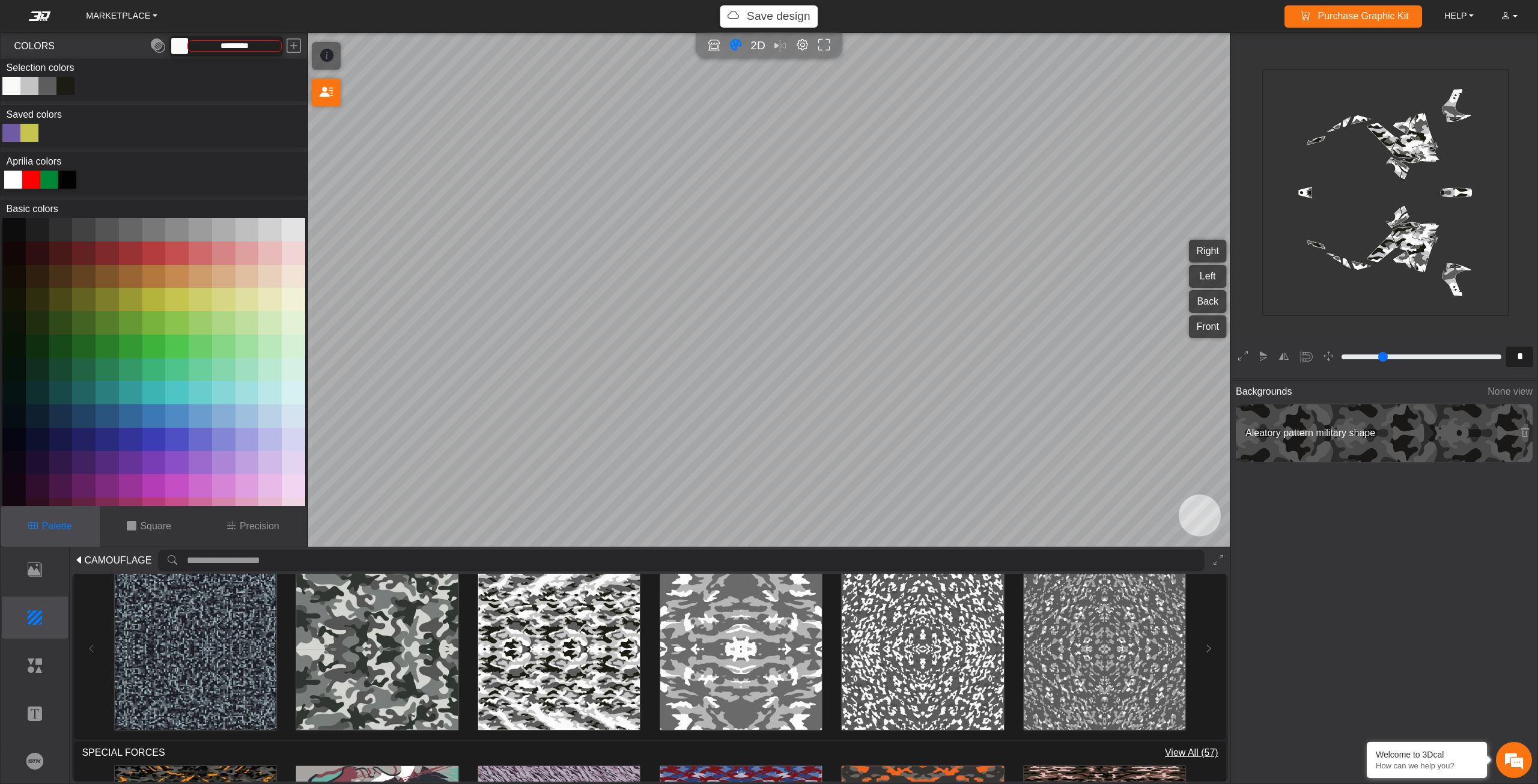
click at [49, 90] on div "Color Toggle" at bounding box center [47, 86] width 14 height 14
click at [246, 225] on button at bounding box center [248, 229] width 24 height 24
click at [33, 84] on div "Color Toggle" at bounding box center [29, 86] width 14 height 14
click at [68, 88] on div "Color Toggle" at bounding box center [65, 86] width 14 height 14
click at [261, 229] on button at bounding box center [270, 229] width 24 height 24
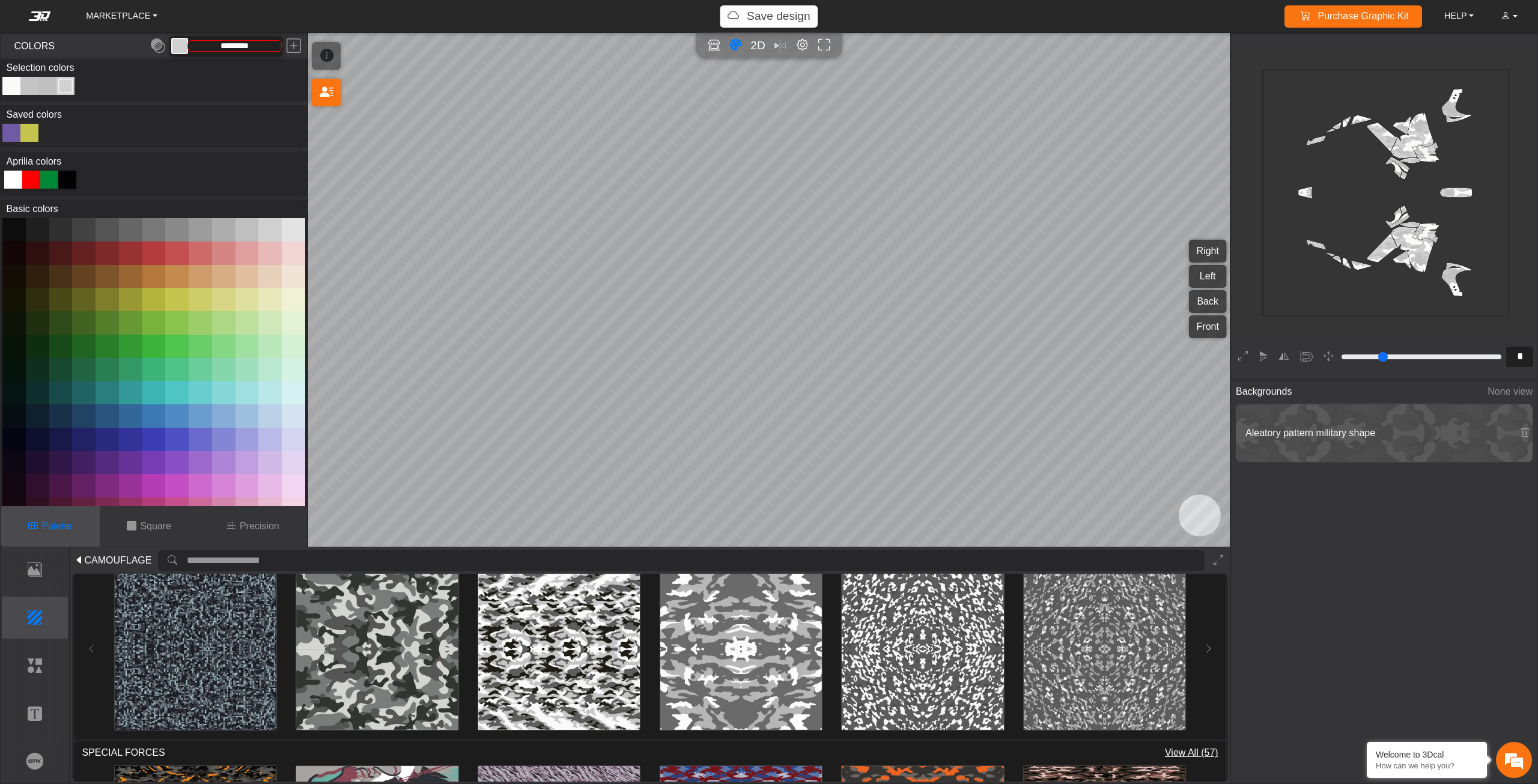
click at [16, 85] on div "Color Toggle" at bounding box center [11, 86] width 14 height 14
click at [85, 228] on button at bounding box center [84, 229] width 24 height 24
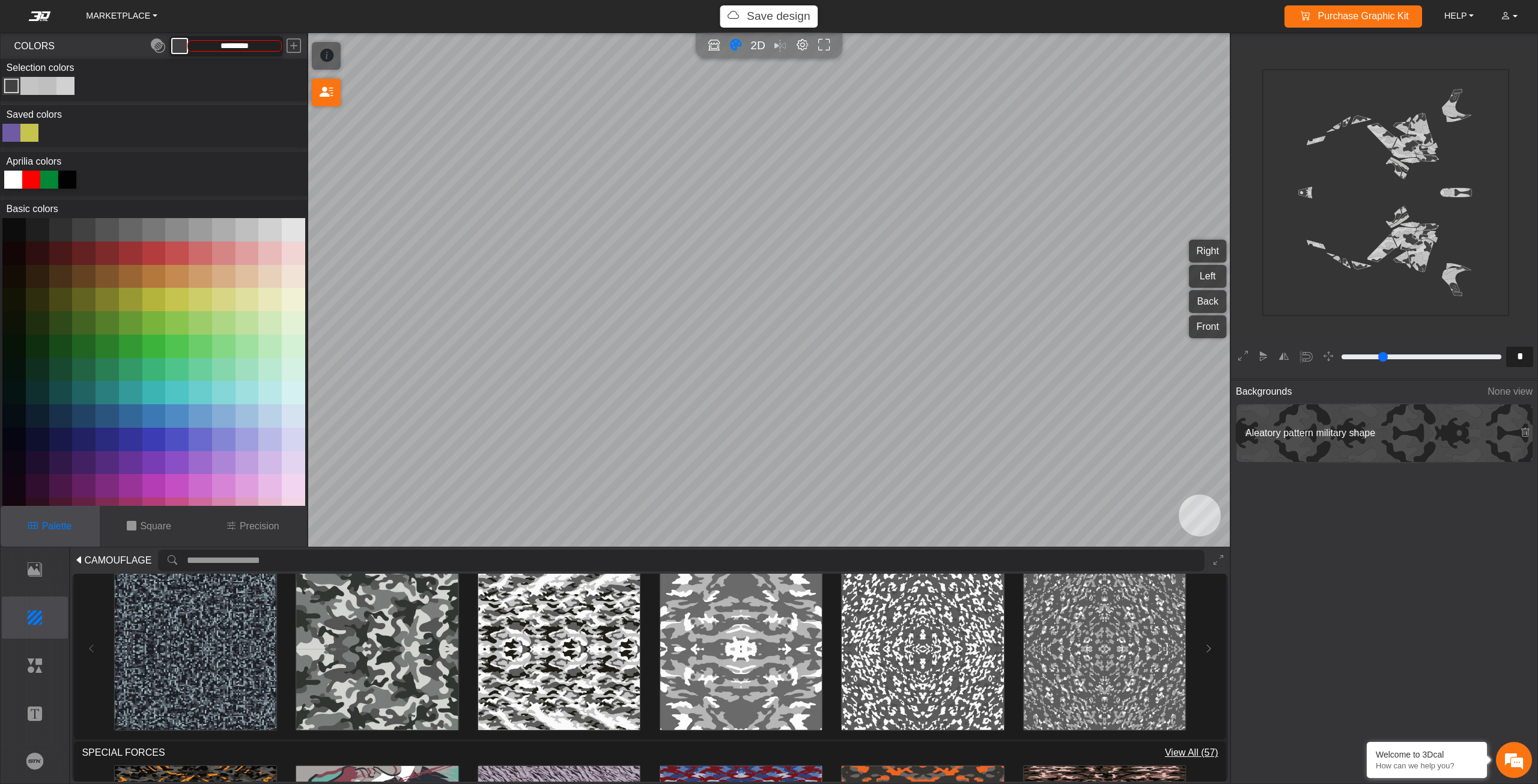
click at [129, 234] on button at bounding box center [131, 229] width 24 height 24
click at [165, 230] on button at bounding box center [177, 229] width 24 height 24
click at [185, 230] on button at bounding box center [177, 229] width 24 height 24
click at [202, 230] on button at bounding box center [200, 229] width 24 height 24
click at [216, 230] on button at bounding box center [224, 229] width 24 height 24
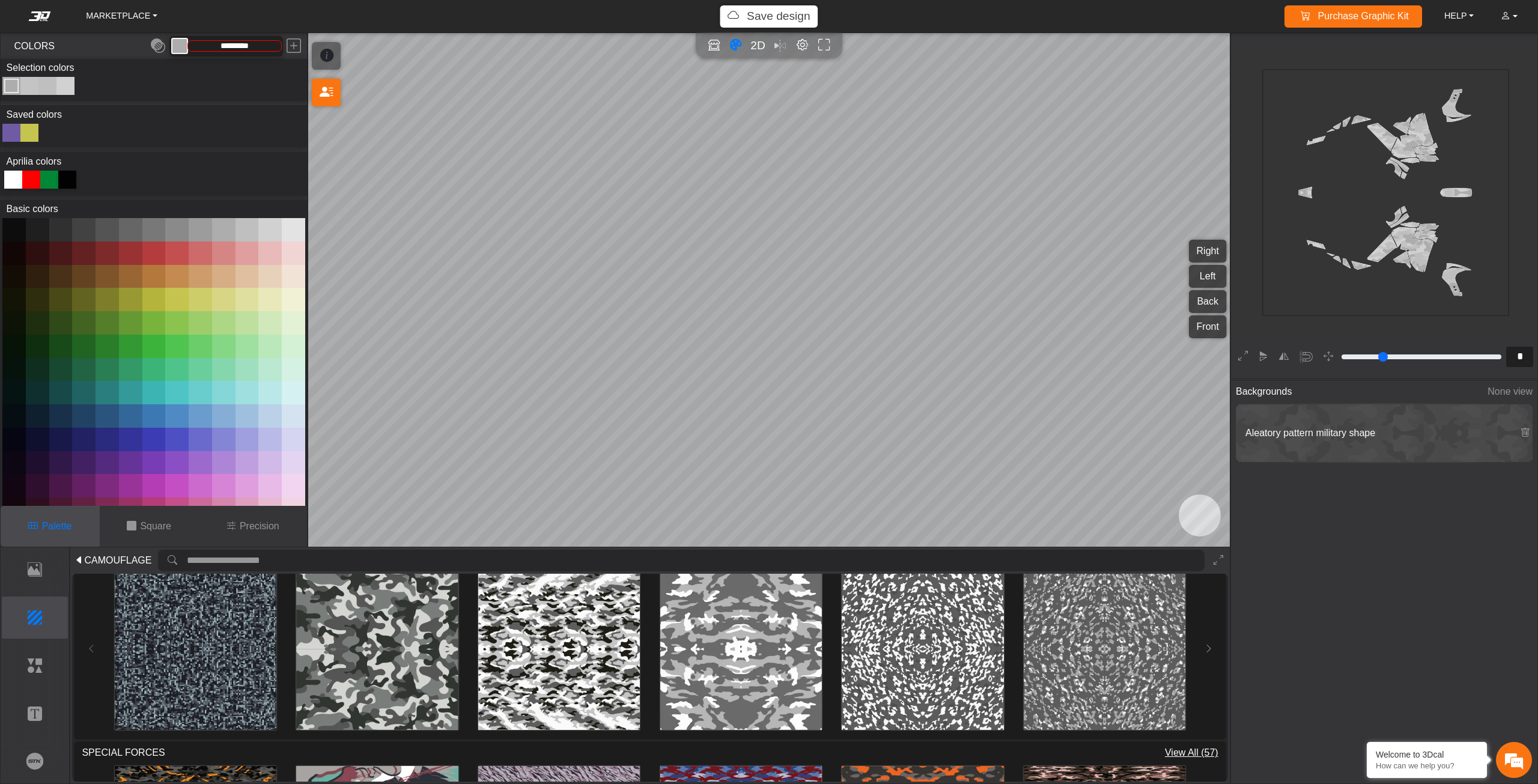
click at [47, 86] on div "Color Toggle" at bounding box center [47, 86] width 14 height 14
click at [132, 221] on button at bounding box center [131, 229] width 24 height 24
click at [191, 224] on button at bounding box center [200, 229] width 24 height 24
type input "*********"
